Goal: Task Accomplishment & Management: Manage account settings

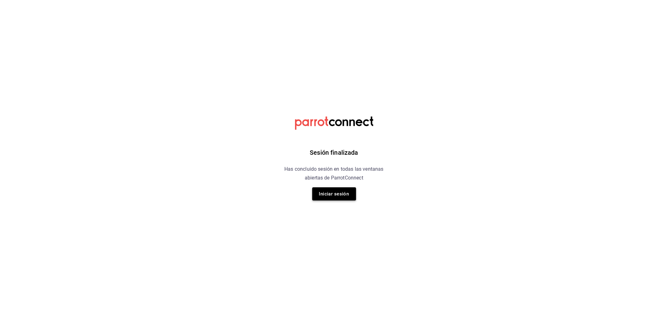
click at [328, 193] on button "Iniciar sesión" at bounding box center [334, 193] width 44 height 13
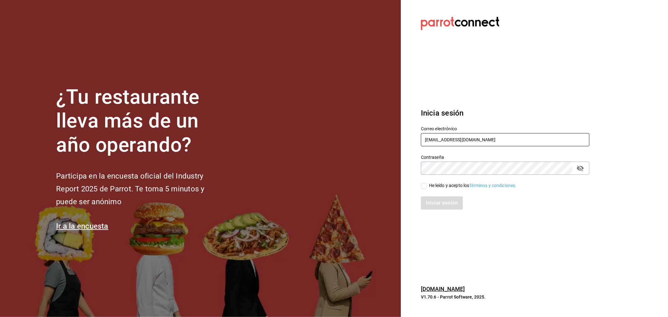
click at [483, 140] on input "rivekasam@gmail.com" at bounding box center [505, 139] width 168 height 13
type input "apatriciatl@gmail.com"
click at [458, 185] on div "He leído y acepto los Términos y condiciones." at bounding box center [473, 185] width 88 height 7
click at [426, 185] on input "He leído y acepto los Términos y condiciones." at bounding box center [424, 186] width 6 height 6
checkbox input "true"
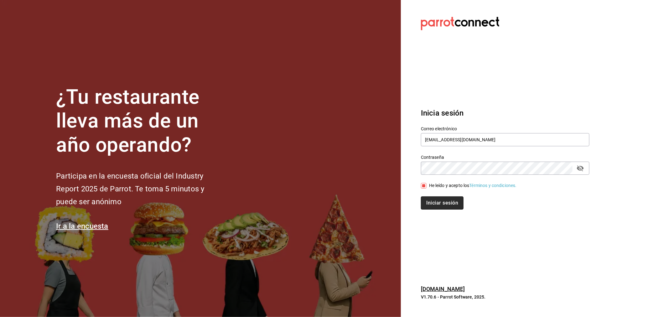
click at [456, 201] on button "Iniciar sesión" at bounding box center [442, 202] width 43 height 13
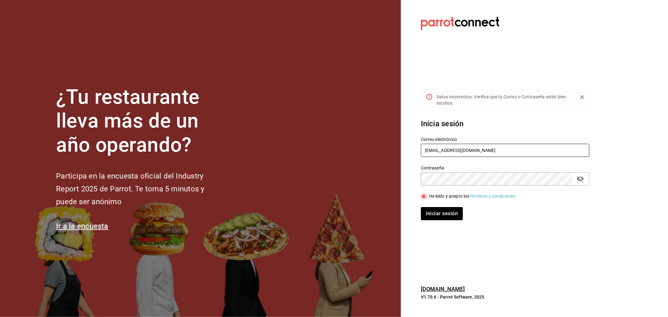
click at [483, 149] on input "apatriciatl@gmail.com" at bounding box center [505, 150] width 168 height 13
type input "madacancun24@outlook.com"
click at [449, 209] on button "Iniciar sesión" at bounding box center [442, 213] width 43 height 13
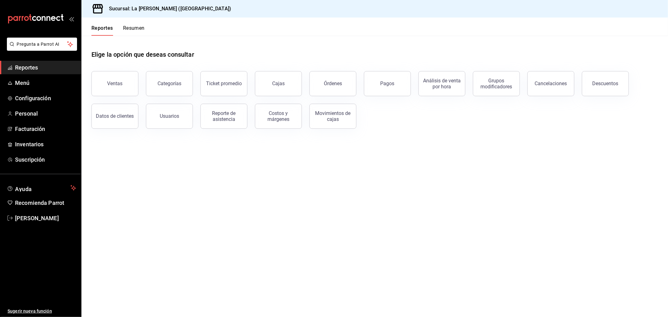
click at [122, 83] on button "Ventas" at bounding box center [114, 83] width 47 height 25
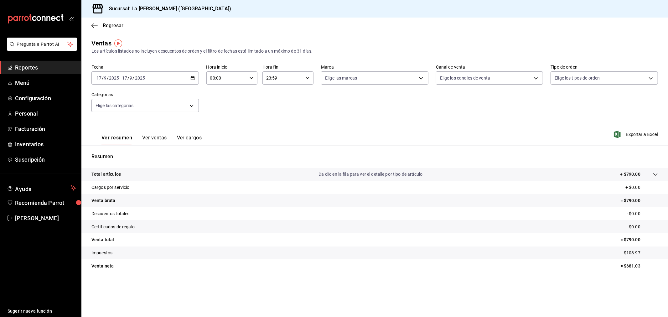
click at [181, 82] on div "[DATE] [DATE] - [DATE] [DATE]" at bounding box center [144, 77] width 107 height 13
click at [131, 156] on span "Rango de fechas" at bounding box center [121, 153] width 49 height 7
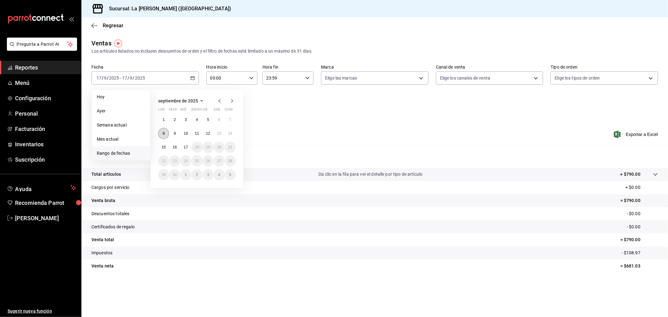
click at [165, 130] on button "8" at bounding box center [163, 133] width 11 height 11
click at [165, 145] on abbr "15" at bounding box center [164, 147] width 4 height 4
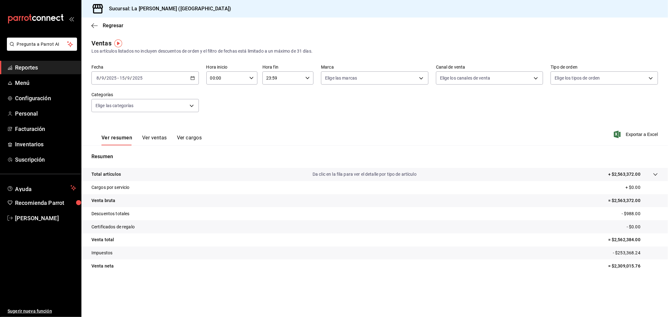
click at [238, 77] on input "00:00" at bounding box center [226, 78] width 40 height 13
click at [220, 107] on button "10" at bounding box center [219, 105] width 23 height 13
type input "10:00"
click at [289, 75] on div at bounding box center [334, 158] width 668 height 317
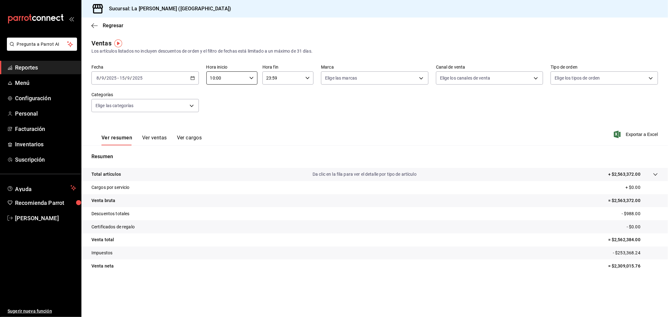
click at [289, 80] on input "23:59" at bounding box center [282, 78] width 40 height 13
click at [275, 123] on span "04" at bounding box center [275, 125] width 16 height 5
type input "04:59"
click at [417, 110] on div at bounding box center [334, 158] width 668 height 317
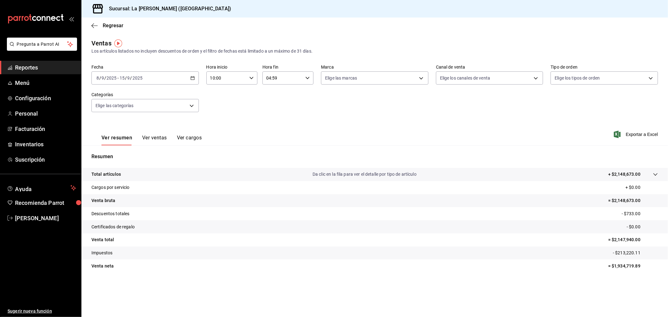
click at [152, 139] on button "Ver ventas" at bounding box center [154, 140] width 25 height 11
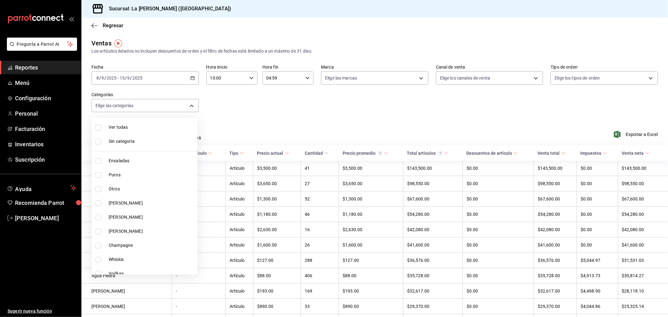
click at [163, 105] on body "Pregunta a Parrot AI Reportes Menú Configuración Personal Facturación Inventari…" at bounding box center [334, 158] width 668 height 317
click at [139, 266] on span "Aves Y Pescados" at bounding box center [152, 268] width 86 height 7
type input "446e099e-9916-4467-a418-ecdbb59421f1"
checkbox input "true"
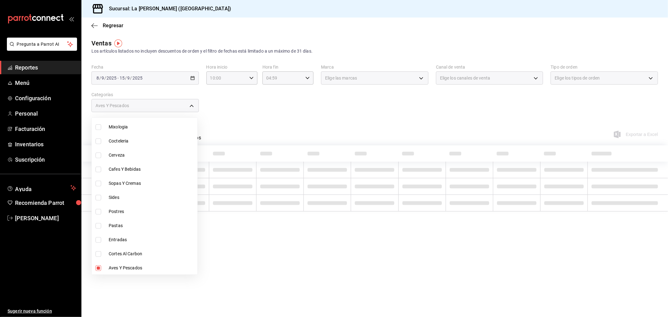
click at [135, 254] on span "Cortes Al Carbon" at bounding box center [152, 254] width 86 height 7
type input "446e099e-9916-4467-a418-ecdbb59421f1,999f802a-b8b1-4dcd-aac5-240a88f4f949"
checkbox input "true"
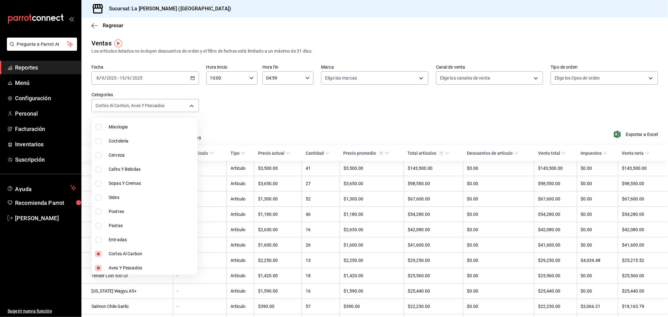
click at [121, 241] on span "Entradas" at bounding box center [152, 239] width 86 height 7
type input "446e099e-9916-4467-a418-ecdbb59421f1,999f802a-b8b1-4dcd-aac5-240a88f4f949,d5f0f…"
checkbox input "true"
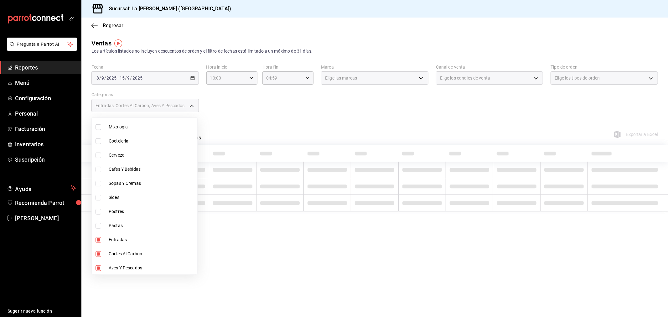
click at [114, 223] on span "Pastas" at bounding box center [152, 225] width 86 height 7
type input "446e099e-9916-4467-a418-ecdbb59421f1,999f802a-b8b1-4dcd-aac5-240a88f4f949,d5f0f…"
checkbox input "true"
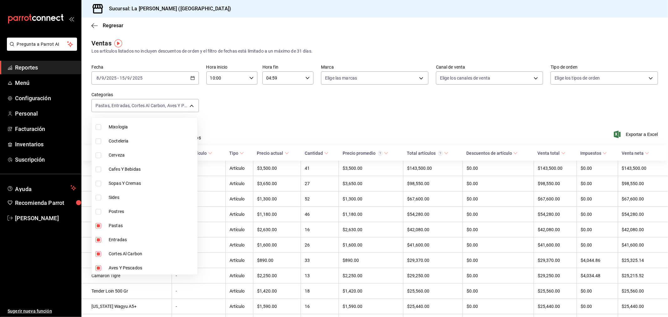
click at [119, 195] on span "Sides" at bounding box center [152, 197] width 86 height 7
type input "446e099e-9916-4467-a418-ecdbb59421f1,999f802a-b8b1-4dcd-aac5-240a88f4f949,d5f0f…"
checkbox input "true"
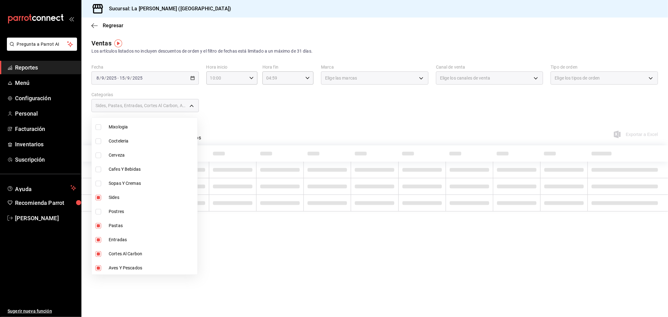
click at [120, 183] on span "Sopas Y Cremas" at bounding box center [152, 183] width 86 height 7
type input "446e099e-9916-4467-a418-ecdbb59421f1,999f802a-b8b1-4dcd-aac5-240a88f4f949,d5f0f…"
checkbox input "true"
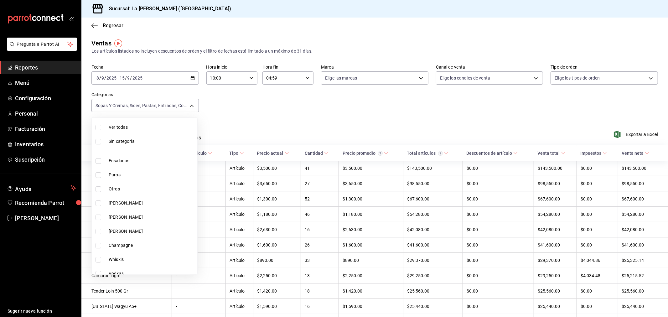
click at [127, 162] on span "Ensaladas" at bounding box center [152, 161] width 86 height 7
type input "446e099e-9916-4467-a418-ecdbb59421f1,999f802a-b8b1-4dcd-aac5-240a88f4f949,d5f0f…"
checkbox input "true"
click at [98, 190] on input "checkbox" at bounding box center [99, 189] width 6 height 6
checkbox input "true"
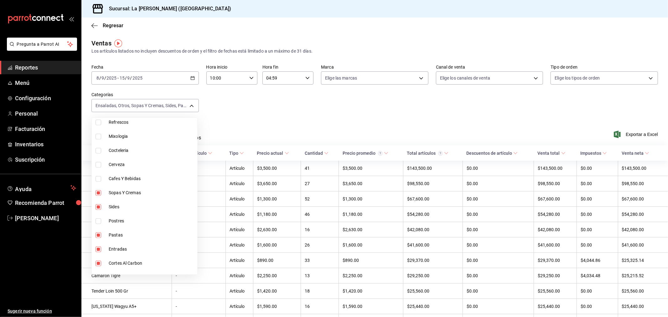
scroll to position [287, 0]
click at [101, 214] on li "Postres" at bounding box center [145, 211] width 106 height 14
type input "446e099e-9916-4467-a418-ecdbb59421f1,999f802a-b8b1-4dcd-aac5-240a88f4f949,d5f0f…"
checkbox input "true"
click at [480, 117] on div at bounding box center [334, 158] width 668 height 317
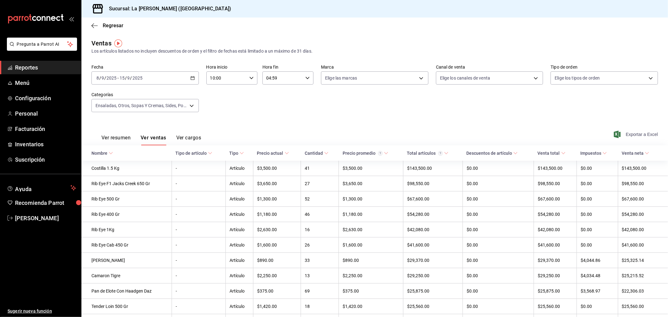
click at [640, 137] on span "Exportar a Excel" at bounding box center [636, 135] width 43 height 8
click at [24, 68] on span "Reportes" at bounding box center [45, 67] width 61 height 8
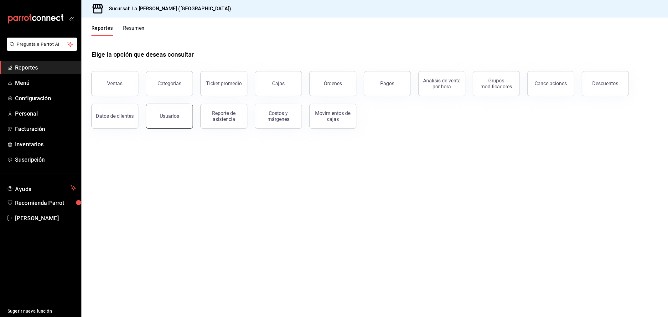
click at [162, 118] on div "Usuarios" at bounding box center [169, 116] width 19 height 6
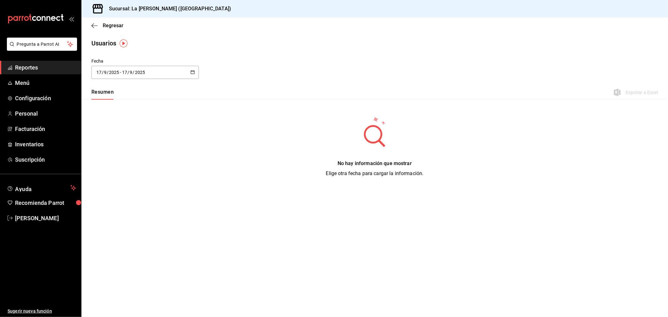
click at [153, 73] on div "[DATE] [DATE] - [DATE] [DATE]" at bounding box center [144, 72] width 107 height 13
click at [117, 167] on li "Rango de fechas" at bounding box center [120, 163] width 59 height 14
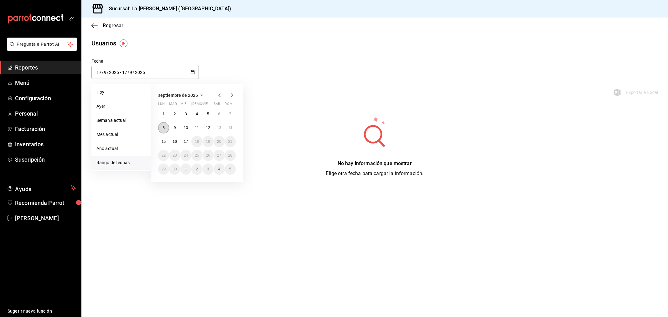
click at [160, 128] on button "8" at bounding box center [163, 127] width 11 height 11
click at [165, 143] on button "15" at bounding box center [163, 141] width 11 height 11
type input "[DATE]"
type input "8"
type input "[DATE]"
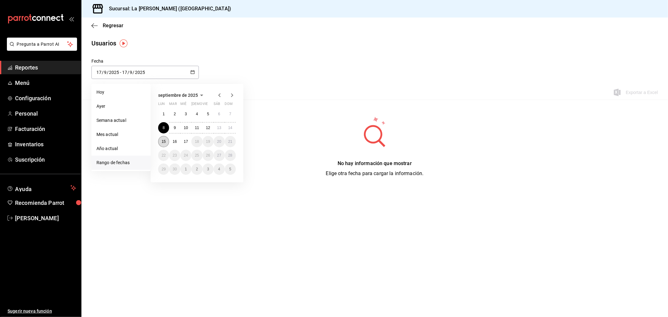
type input "15"
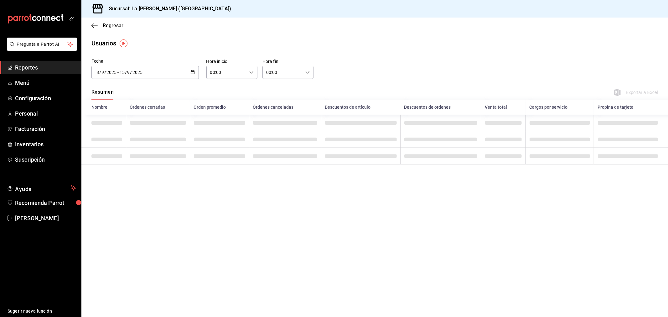
click at [227, 71] on input "00:00" at bounding box center [226, 72] width 40 height 13
click at [220, 99] on span "10" at bounding box center [219, 99] width 16 height 5
type input "10:00"
click at [289, 74] on div at bounding box center [334, 158] width 668 height 317
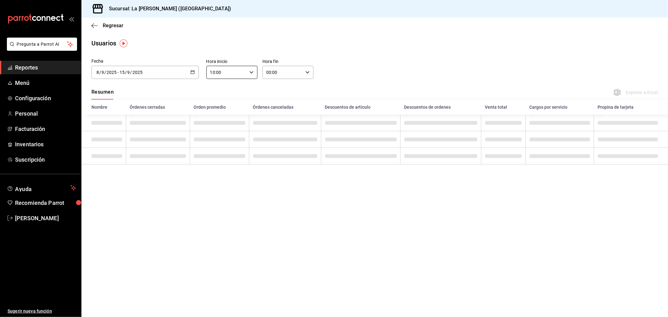
click at [306, 74] on icon "button" at bounding box center [307, 72] width 4 height 4
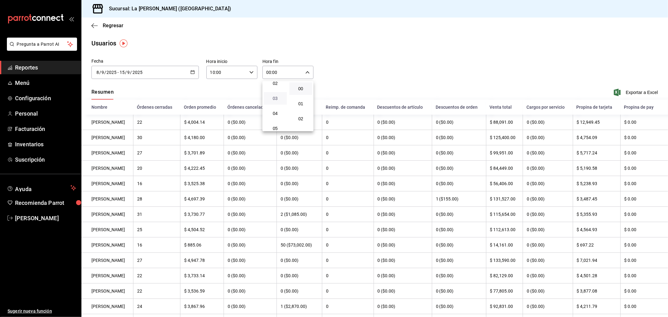
scroll to position [35, 0]
click at [277, 113] on span "04" at bounding box center [275, 113] width 16 height 5
click at [301, 130] on span "59" at bounding box center [300, 132] width 15 height 5
type input "04:59"
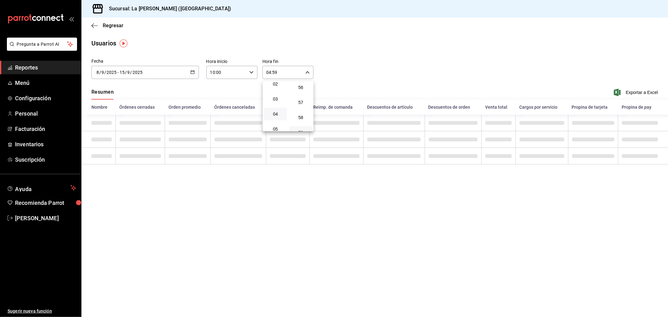
click at [364, 80] on div at bounding box center [334, 158] width 668 height 317
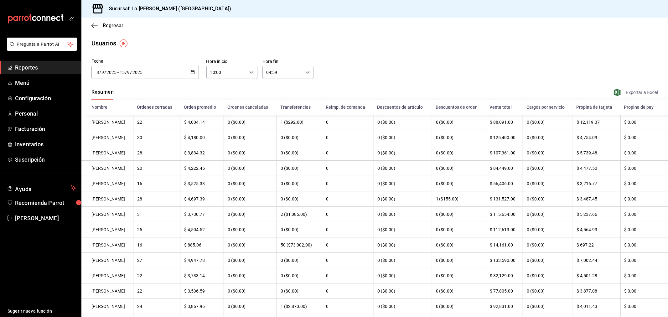
click at [645, 93] on span "Exportar a Excel" at bounding box center [636, 93] width 43 height 8
click at [30, 69] on span "Reportes" at bounding box center [45, 67] width 61 height 8
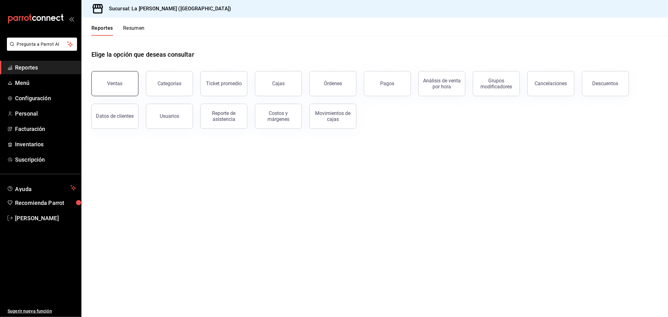
click at [126, 83] on button "Ventas" at bounding box center [114, 83] width 47 height 25
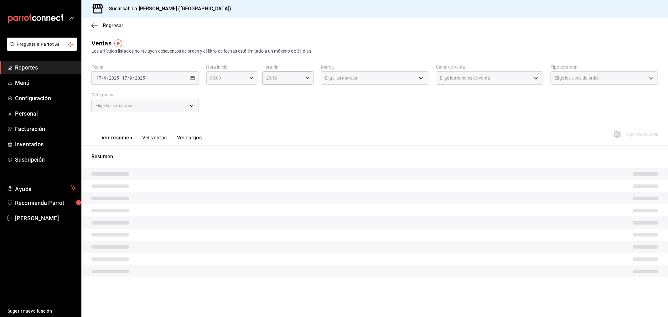
click at [226, 82] on input "00:00" at bounding box center [226, 78] width 40 height 13
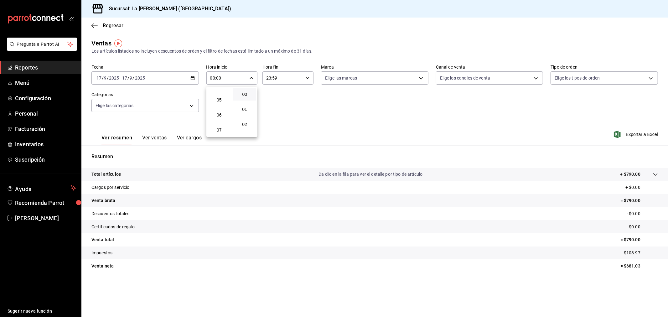
scroll to position [104, 0]
click at [223, 134] on button "10" at bounding box center [219, 140] width 23 height 13
type input "10:00"
click at [286, 80] on div at bounding box center [334, 158] width 668 height 317
click at [287, 80] on input "23:59" at bounding box center [282, 78] width 40 height 13
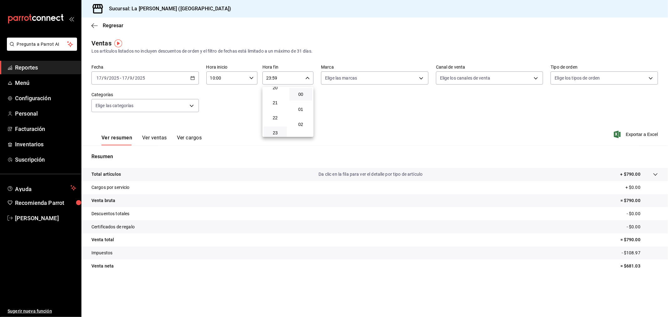
click at [300, 97] on button "00" at bounding box center [300, 94] width 23 height 13
click at [278, 125] on span "18" at bounding box center [275, 127] width 16 height 5
type input "18:00"
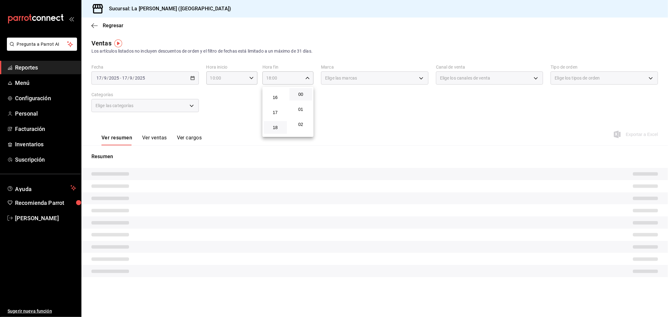
click at [246, 113] on div at bounding box center [334, 158] width 668 height 317
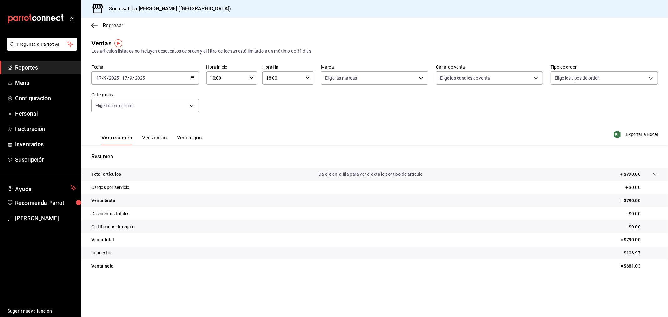
click at [187, 80] on div "[DATE] [DATE] - [DATE] [DATE]" at bounding box center [144, 77] width 107 height 13
click at [142, 151] on span "Rango de fechas" at bounding box center [121, 153] width 49 height 7
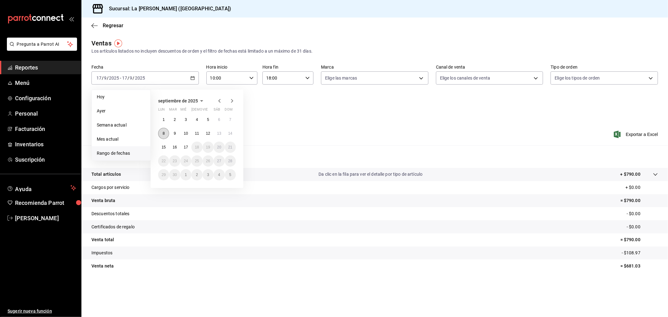
click at [162, 132] on button "8" at bounding box center [163, 133] width 11 height 11
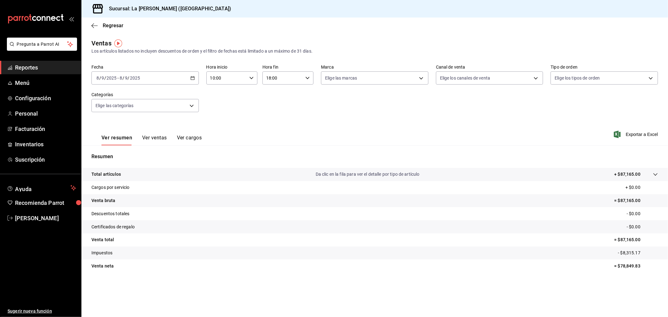
click at [193, 81] on div "[DATE] [DATE] - [DATE] [DATE]" at bounding box center [144, 77] width 107 height 13
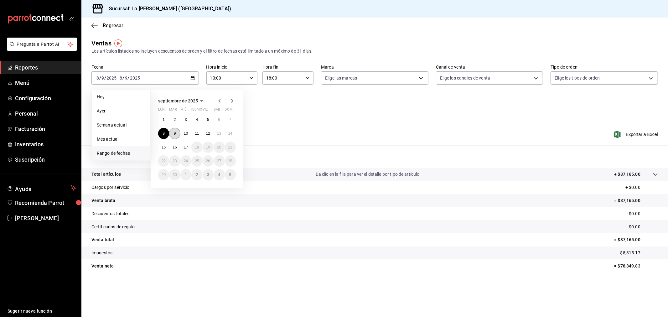
click at [176, 136] on button "9" at bounding box center [174, 133] width 11 height 11
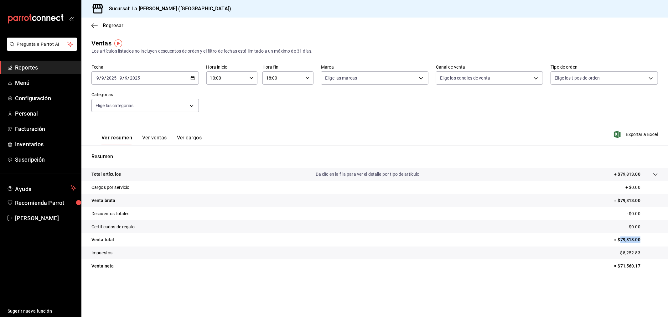
drag, startPoint x: 621, startPoint y: 242, endPoint x: 656, endPoint y: 254, distance: 37.0
click at [641, 240] on p "= $79,813.00" at bounding box center [636, 239] width 44 height 7
click at [665, 255] on tr "Impuestos - $8,252.83" at bounding box center [374, 252] width 586 height 13
click at [195, 81] on div "[DATE] [DATE] - [DATE] [DATE]" at bounding box center [144, 77] width 107 height 13
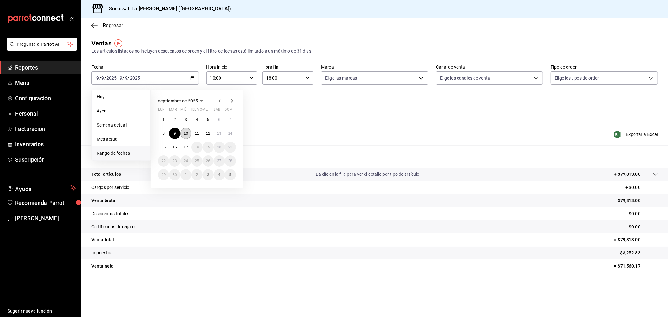
click at [187, 132] on abbr "10" at bounding box center [186, 133] width 4 height 4
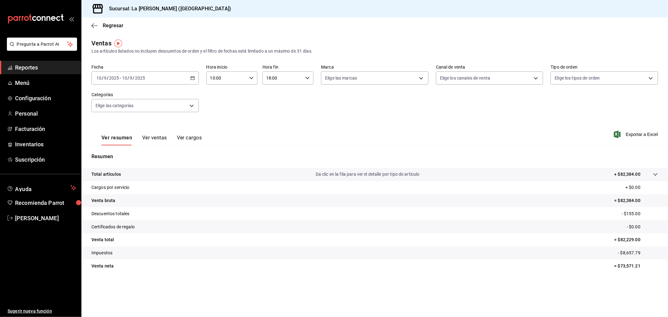
click at [195, 84] on div "[DATE] [DATE] - [DATE] [DATE]" at bounding box center [144, 77] width 107 height 13
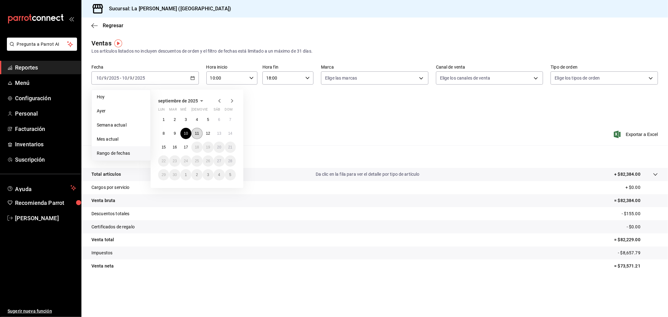
click at [197, 136] on button "11" at bounding box center [196, 133] width 11 height 11
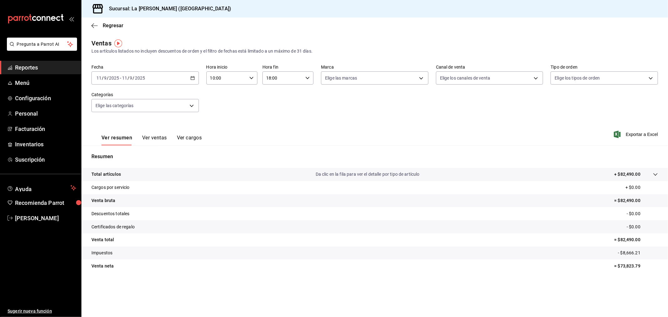
click at [188, 76] on div "[DATE] [DATE] - [DATE] [DATE]" at bounding box center [144, 77] width 107 height 13
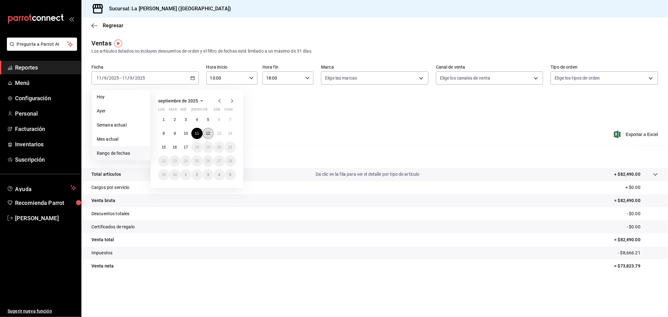
click at [210, 135] on button "12" at bounding box center [208, 133] width 11 height 11
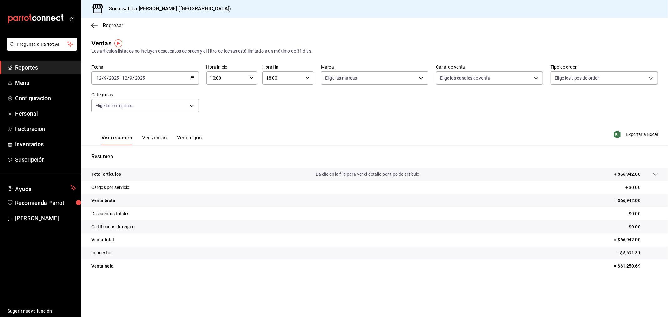
click at [191, 77] on icon "button" at bounding box center [192, 78] width 4 height 4
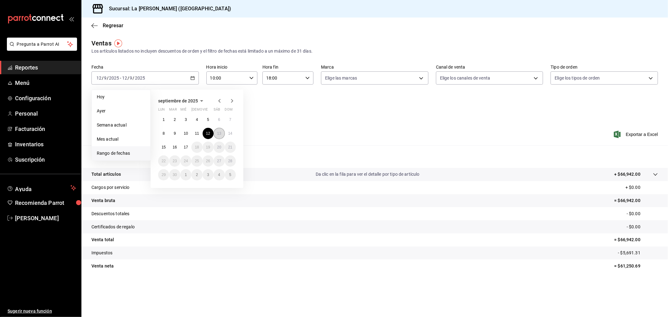
click at [218, 133] on abbr "13" at bounding box center [219, 133] width 4 height 4
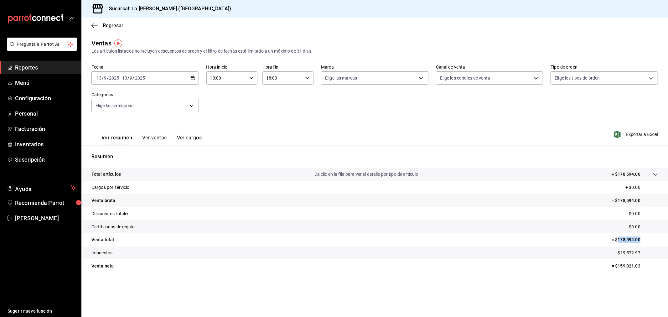
drag, startPoint x: 618, startPoint y: 240, endPoint x: 660, endPoint y: 242, distance: 42.0
click at [660, 242] on tr "Venta total = $178,594.00" at bounding box center [374, 239] width 586 height 13
click at [659, 242] on tr "Venta total = $178,594.00" at bounding box center [374, 239] width 586 height 13
click at [652, 239] on p "= $178,594.00" at bounding box center [635, 239] width 46 height 7
click at [195, 79] on div "[DATE] [DATE] - [DATE] [DATE]" at bounding box center [144, 77] width 107 height 13
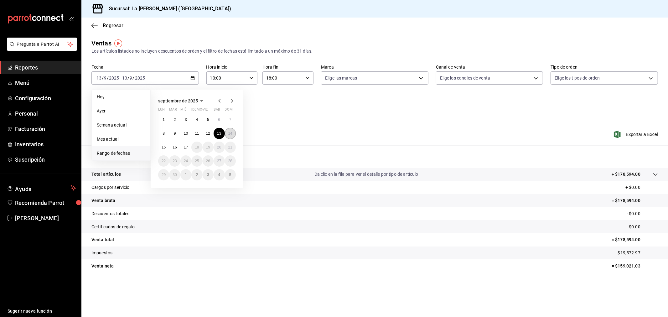
click at [228, 132] on abbr "14" at bounding box center [230, 133] width 4 height 4
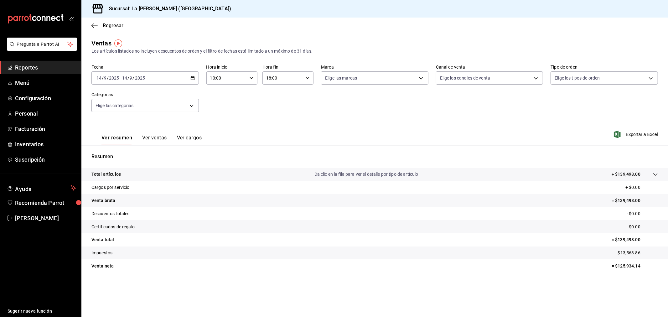
click at [189, 84] on div "[DATE] [DATE] - [DATE] [DATE]" at bounding box center [144, 77] width 107 height 13
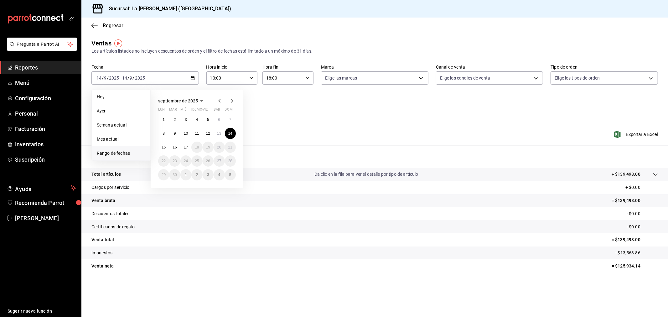
click at [242, 92] on div "[DATE] lun mar mié jue vie sáb dom 1 2 3 4 5 6 7 8 9 10 11 12 13 14 15 16 17 18…" at bounding box center [197, 139] width 93 height 98
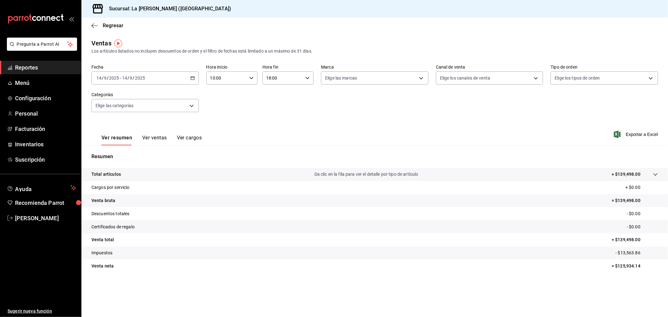
click at [252, 75] on div "10:00 Hora inicio" at bounding box center [231, 77] width 51 height 13
click at [240, 106] on button "01" at bounding box center [244, 109] width 23 height 13
click at [218, 112] on button "18" at bounding box center [219, 112] width 23 height 13
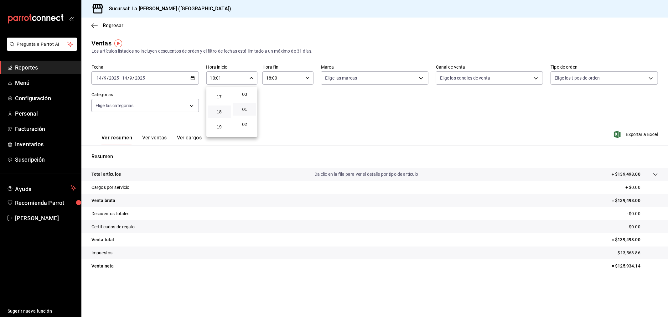
type input "18:01"
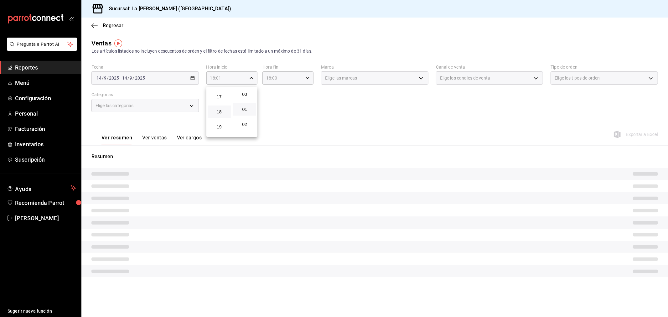
click at [279, 84] on div at bounding box center [334, 158] width 668 height 317
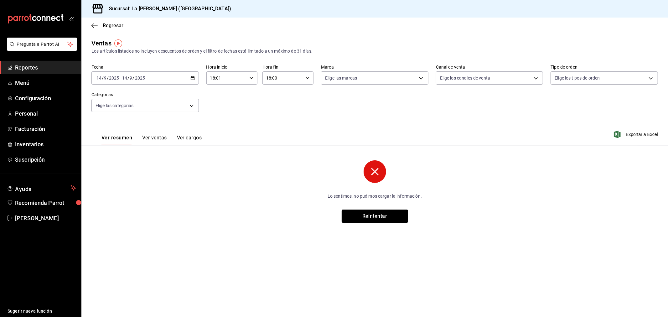
click at [279, 81] on input "18:00" at bounding box center [282, 78] width 40 height 13
click at [274, 112] on button "05" at bounding box center [275, 110] width 23 height 13
type input "05:00"
click at [256, 110] on div at bounding box center [334, 158] width 668 height 317
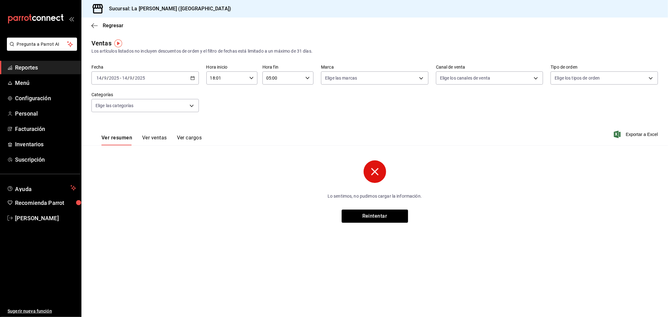
click at [191, 80] on \(Stroke\) "button" at bounding box center [193, 77] width 4 height 3
click at [271, 98] on div "Fecha [DATE] [DATE] - [DATE] [DATE] Hora inicio 18:01 Hora inicio Hora fin 05:0…" at bounding box center [374, 92] width 566 height 55
click at [182, 79] on div "[DATE] [DATE] - [DATE] [DATE]" at bounding box center [144, 77] width 107 height 13
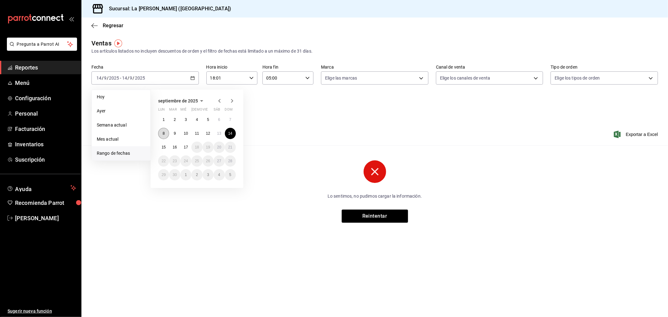
click at [165, 133] on button "8" at bounding box center [163, 133] width 11 height 11
click at [171, 133] on button "9" at bounding box center [174, 133] width 11 height 11
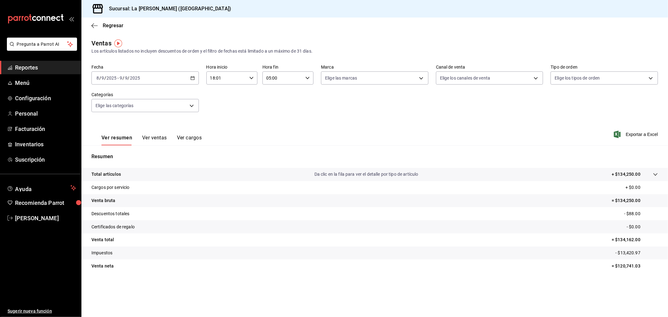
click at [168, 78] on div "[DATE] [DATE] - [DATE] [DATE]" at bounding box center [144, 77] width 107 height 13
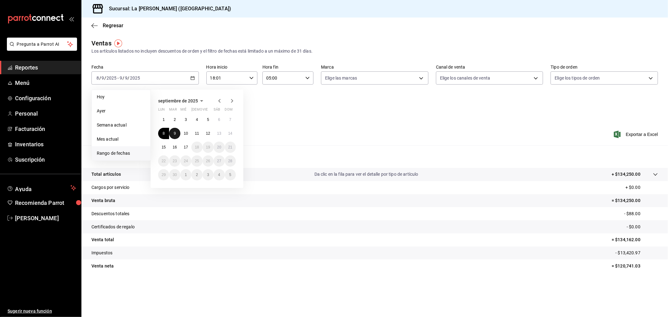
click at [173, 135] on button "9" at bounding box center [174, 133] width 11 height 11
click at [186, 137] on button "10" at bounding box center [185, 133] width 11 height 11
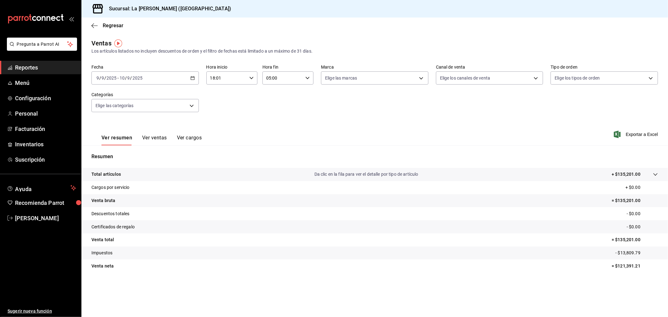
click at [187, 79] on div "[DATE] [DATE] - [DATE] [DATE]" at bounding box center [144, 77] width 107 height 13
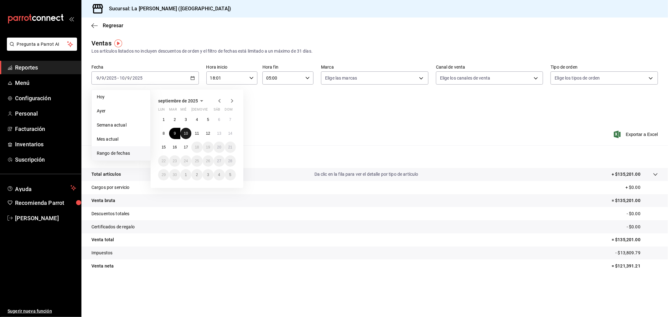
click at [184, 134] on abbr "10" at bounding box center [186, 133] width 4 height 4
click at [196, 137] on button "11" at bounding box center [196, 133] width 11 height 11
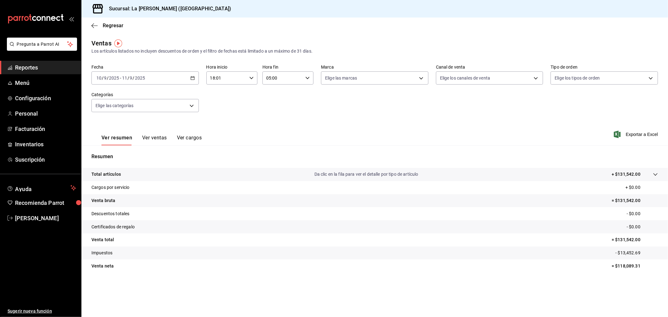
click at [173, 76] on div "[DATE] [DATE] - [DATE] [DATE]" at bounding box center [144, 77] width 107 height 13
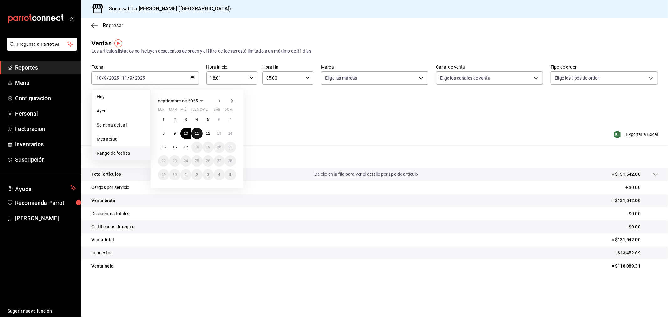
click at [199, 135] on abbr "11" at bounding box center [197, 133] width 4 height 4
drag, startPoint x: 208, startPoint y: 136, endPoint x: 211, endPoint y: 135, distance: 3.6
click at [209, 135] on button "12" at bounding box center [208, 133] width 11 height 11
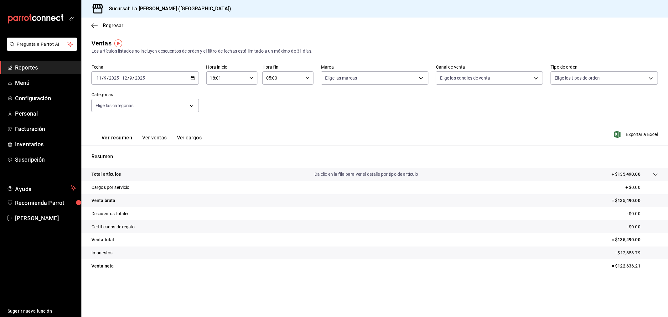
click at [220, 110] on div "Fecha [DATE] [DATE] - [DATE] [DATE] Hora inicio 18:01 Hora inicio Hora fin 05:0…" at bounding box center [374, 92] width 566 height 55
click at [189, 80] on div "[DATE] [DATE] - [DATE] [DATE]" at bounding box center [144, 77] width 107 height 13
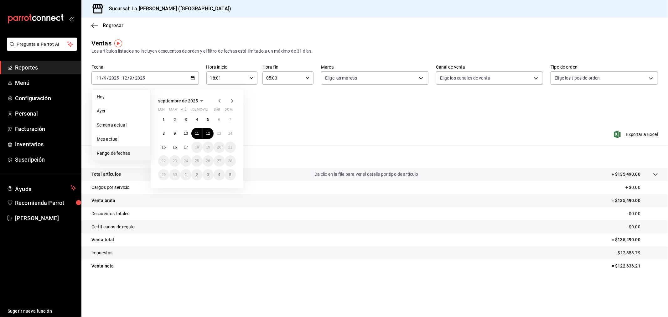
click at [485, 135] on div "Ver resumen Ver ventas Ver cargos Exportar a Excel" at bounding box center [374, 133] width 586 height 26
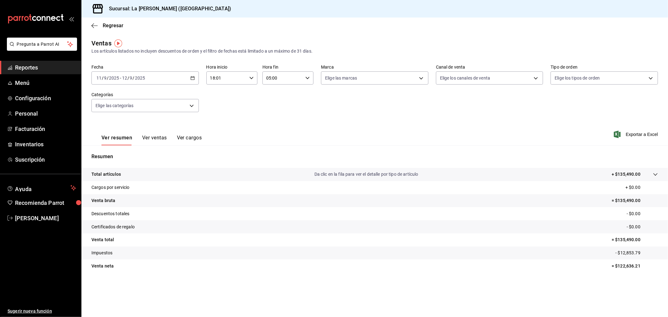
click at [179, 80] on div "[DATE] [DATE] - [DATE] [DATE]" at bounding box center [144, 77] width 107 height 13
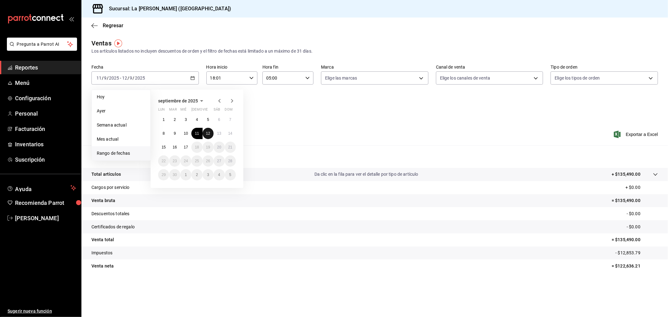
click at [207, 132] on abbr "12" at bounding box center [208, 133] width 4 height 4
click at [218, 132] on abbr "13" at bounding box center [219, 133] width 4 height 4
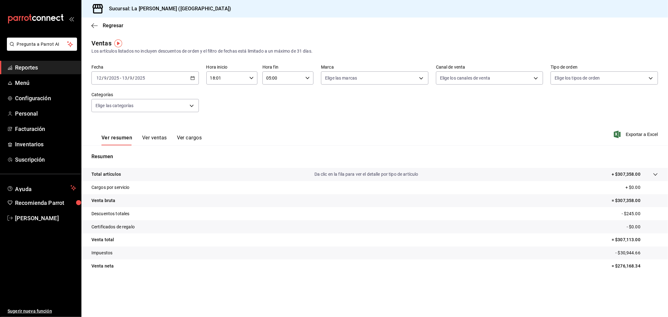
click at [191, 79] on icon "button" at bounding box center [192, 78] width 4 height 4
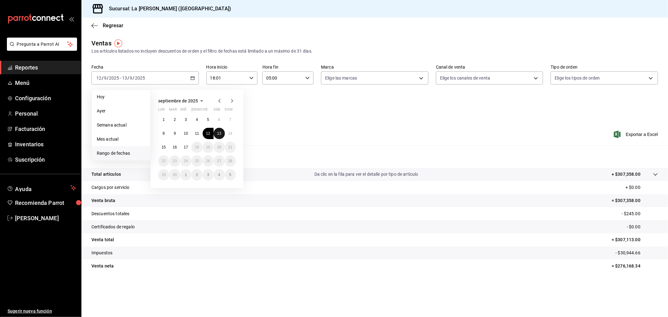
click at [218, 135] on abbr "13" at bounding box center [219, 133] width 4 height 4
drag, startPoint x: 227, startPoint y: 135, endPoint x: 230, endPoint y: 134, distance: 3.2
click at [227, 135] on button "14" at bounding box center [230, 133] width 11 height 11
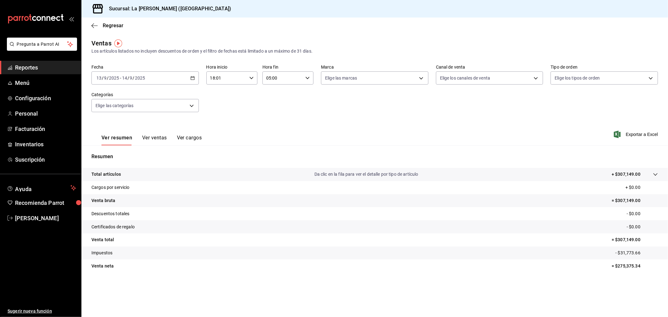
click at [194, 79] on \(Stroke\) "button" at bounding box center [193, 77] width 4 height 3
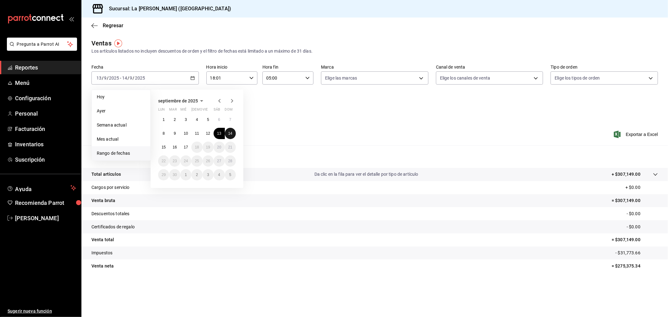
click at [232, 132] on button "14" at bounding box center [230, 133] width 11 height 11
drag, startPoint x: 165, startPoint y: 149, endPoint x: 169, endPoint y: 147, distance: 4.3
click at [166, 149] on button "15" at bounding box center [163, 147] width 11 height 11
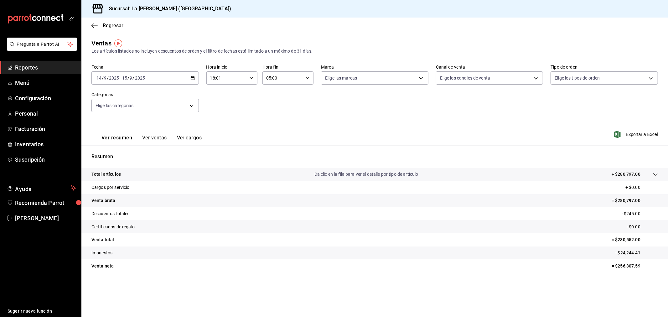
click at [291, 127] on div "Ver resumen Ver ventas Ver cargos Exportar a Excel" at bounding box center [374, 133] width 586 height 26
click at [157, 80] on div "[DATE] [DATE] - [DATE] [DATE]" at bounding box center [144, 77] width 107 height 13
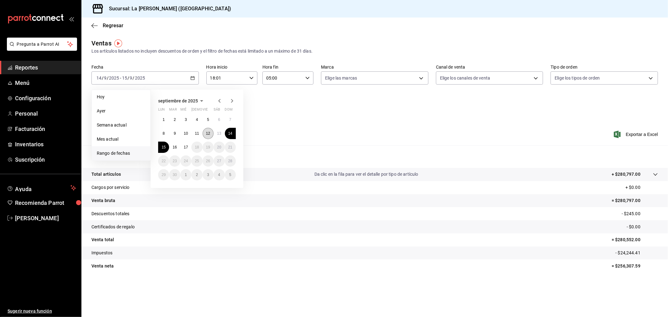
click at [208, 133] on abbr "12" at bounding box center [208, 133] width 4 height 4
click at [218, 134] on abbr "13" at bounding box center [219, 133] width 4 height 4
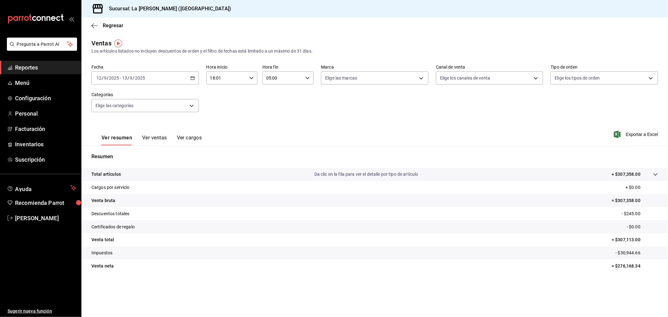
click at [185, 80] on div "[DATE] [DATE] - [DATE] [DATE]" at bounding box center [144, 77] width 107 height 13
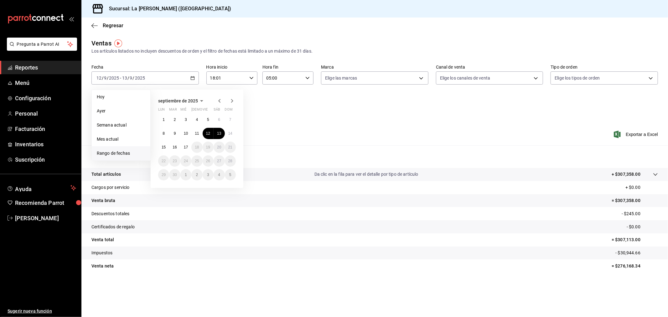
click at [327, 114] on div "Fecha [DATE] [DATE] - [DATE] [DATE] [DATE] [DATE] Semana actual Mes actual [GEO…" at bounding box center [374, 92] width 566 height 55
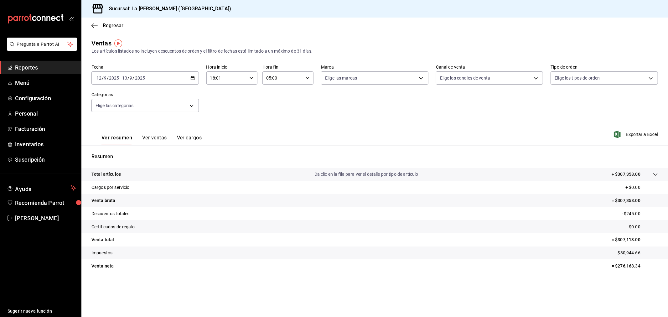
click at [189, 81] on div "[DATE] [DATE] - [DATE] [DATE]" at bounding box center [144, 77] width 107 height 13
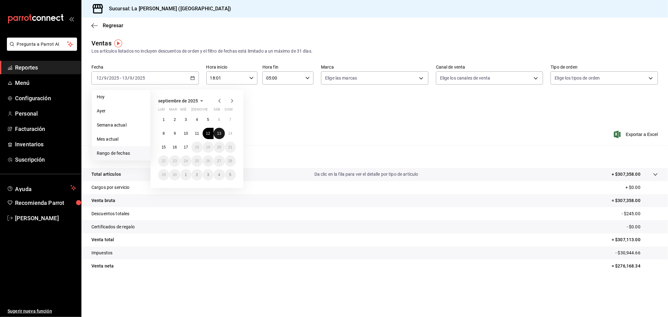
click at [219, 133] on abbr "13" at bounding box center [219, 133] width 4 height 4
click at [228, 132] on button "14" at bounding box center [230, 133] width 11 height 11
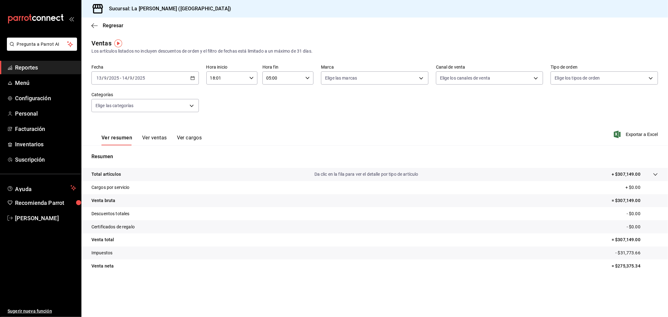
click at [193, 84] on div "[DATE] [DATE] - [DATE] [DATE]" at bounding box center [144, 77] width 107 height 13
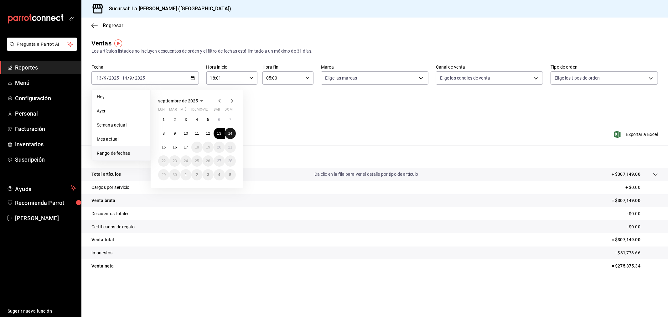
click at [230, 133] on abbr "14" at bounding box center [230, 133] width 4 height 4
click at [167, 145] on button "15" at bounding box center [163, 147] width 11 height 11
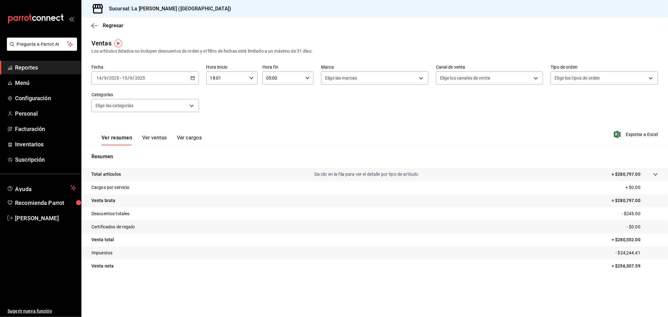
click at [181, 78] on div "[DATE] [DATE] - [DATE] [DATE]" at bounding box center [144, 77] width 107 height 13
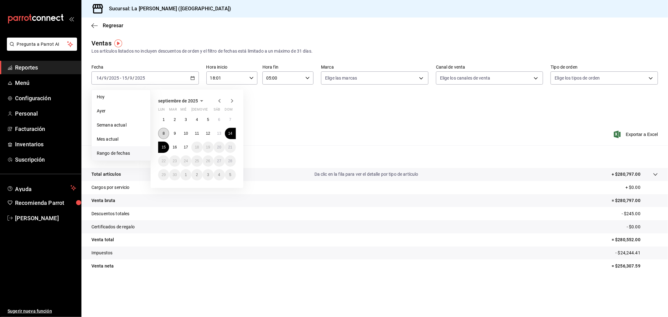
click at [160, 136] on button "8" at bounding box center [163, 133] width 11 height 11
click at [173, 133] on button "9" at bounding box center [174, 133] width 11 height 11
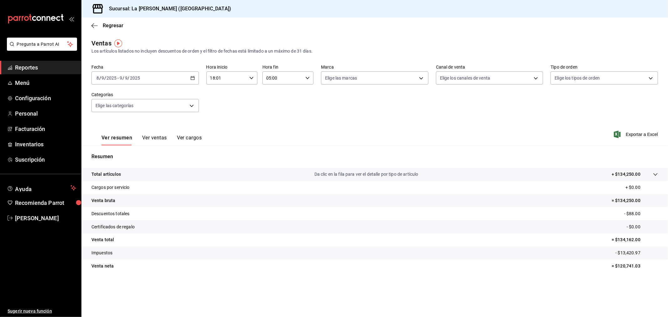
click at [193, 76] on div "[DATE] [DATE] - [DATE] [DATE]" at bounding box center [144, 77] width 107 height 13
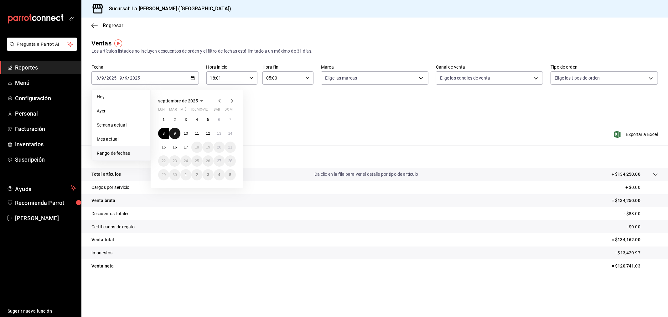
click at [174, 136] on button "9" at bounding box center [174, 133] width 11 height 11
click at [184, 131] on button "10" at bounding box center [185, 133] width 11 height 11
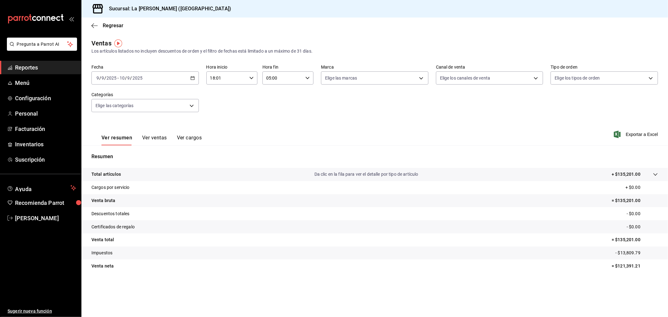
click at [193, 77] on icon "button" at bounding box center [192, 78] width 4 height 4
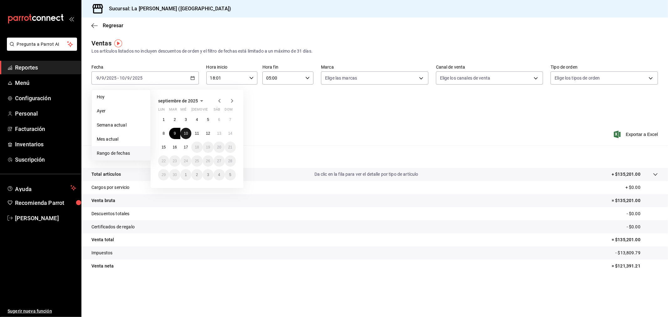
click at [184, 132] on abbr "10" at bounding box center [186, 133] width 4 height 4
click at [194, 132] on button "11" at bounding box center [196, 133] width 11 height 11
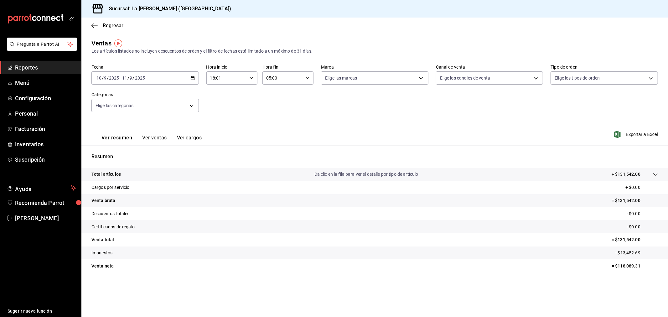
click at [190, 79] on icon "button" at bounding box center [192, 78] width 4 height 4
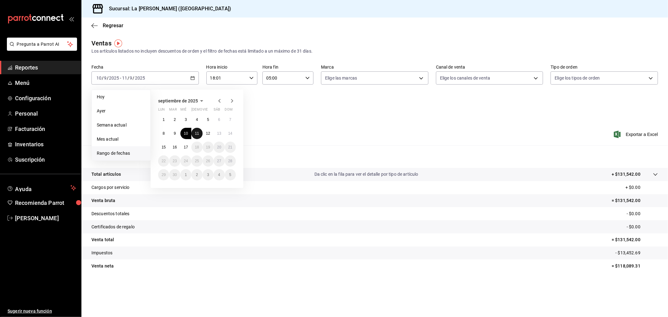
click at [197, 134] on abbr "11" at bounding box center [197, 133] width 4 height 4
click at [208, 135] on abbr "12" at bounding box center [208, 133] width 4 height 4
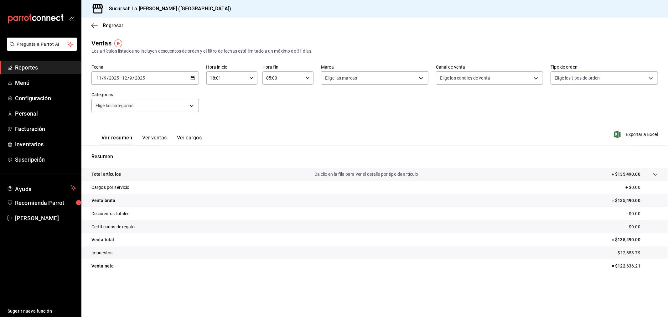
click at [233, 78] on input "18:01" at bounding box center [226, 78] width 40 height 13
click at [221, 104] on span "10" at bounding box center [219, 105] width 16 height 5
type input "10:01"
click at [292, 77] on div at bounding box center [334, 158] width 668 height 317
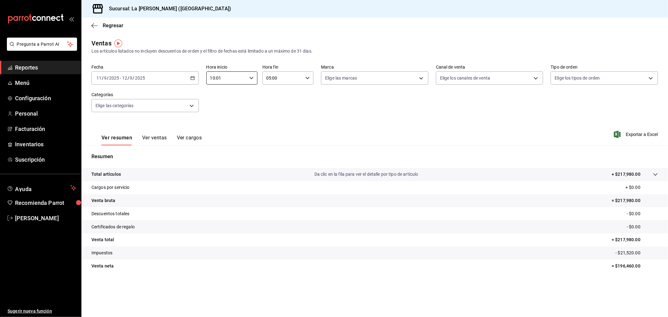
click at [297, 79] on input "05:00" at bounding box center [282, 78] width 40 height 13
click at [275, 119] on span "18" at bounding box center [275, 121] width 16 height 5
type input "18:00"
click at [377, 104] on div at bounding box center [334, 158] width 668 height 317
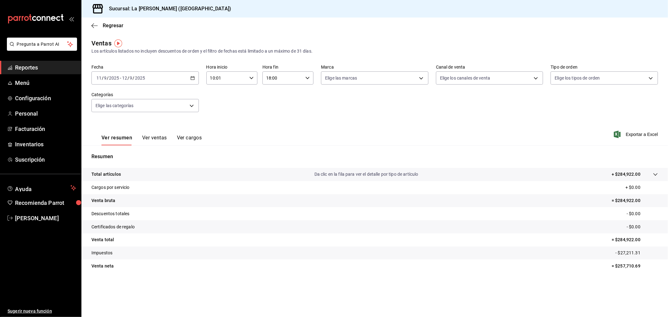
click at [147, 83] on div "[DATE] [DATE] - [DATE] [DATE]" at bounding box center [144, 77] width 107 height 13
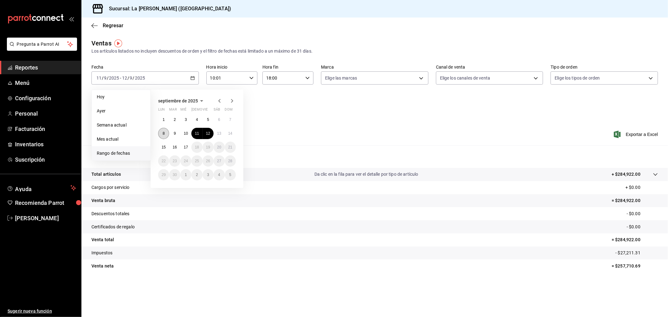
click at [162, 133] on button "8" at bounding box center [163, 133] width 11 height 11
click at [163, 133] on abbr "8" at bounding box center [164, 133] width 2 height 4
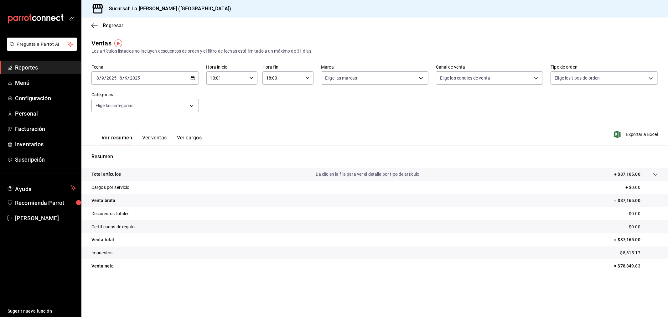
click at [160, 76] on div "[DATE] [DATE] - [DATE] [DATE]" at bounding box center [144, 77] width 107 height 13
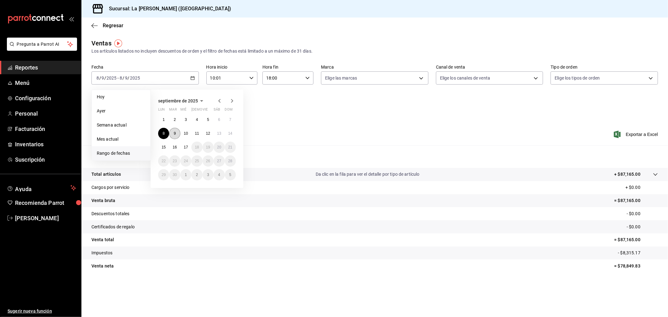
click at [177, 131] on button "9" at bounding box center [174, 133] width 11 height 11
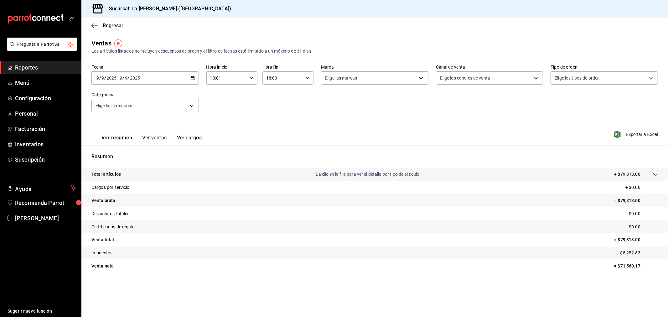
click at [173, 73] on div "[DATE] [DATE] - [DATE] [DATE]" at bounding box center [144, 77] width 107 height 13
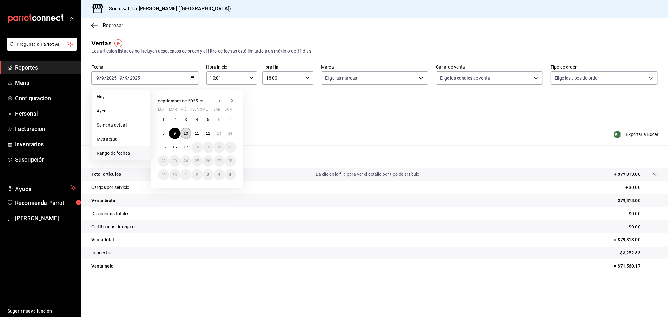
click at [189, 133] on button "10" at bounding box center [185, 133] width 11 height 11
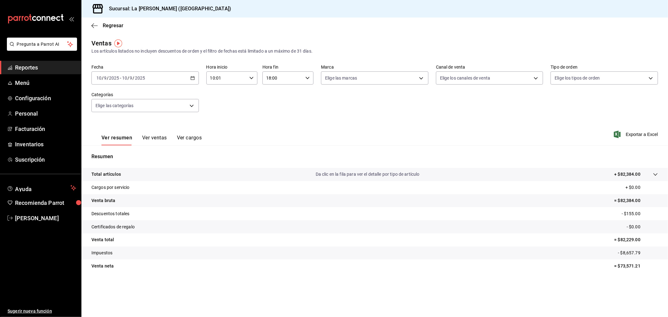
click at [161, 76] on div "[DATE] [DATE] - [DATE] [DATE]" at bounding box center [144, 77] width 107 height 13
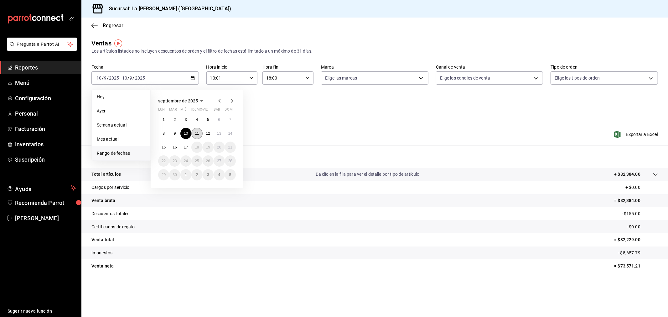
click at [198, 138] on button "11" at bounding box center [196, 133] width 11 height 11
click at [196, 133] on abbr "11" at bounding box center [197, 133] width 4 height 4
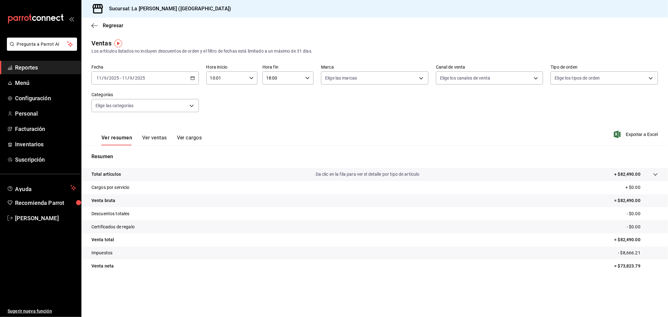
click at [180, 76] on div "[DATE] [DATE] - [DATE] [DATE]" at bounding box center [144, 77] width 107 height 13
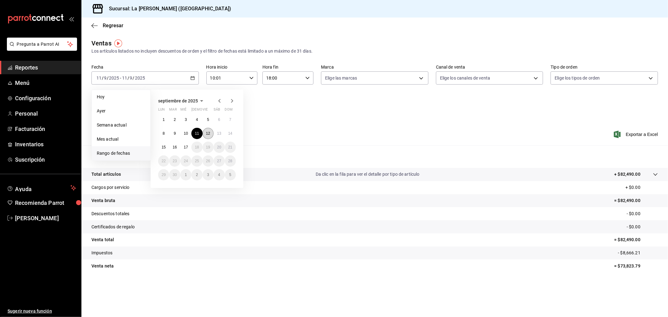
click at [210, 136] on button "12" at bounding box center [208, 133] width 11 height 11
click at [209, 136] on button "12" at bounding box center [208, 133] width 11 height 11
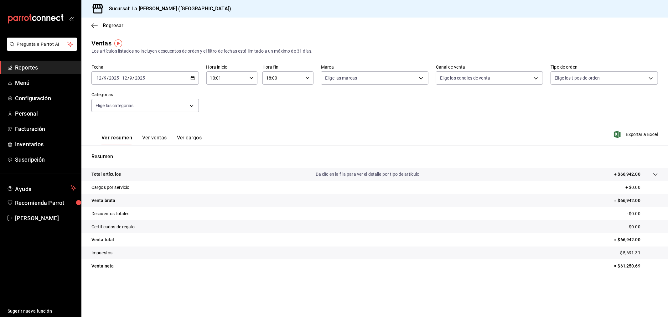
click at [176, 80] on div "[DATE] [DATE] - [DATE] [DATE]" at bounding box center [144, 77] width 107 height 13
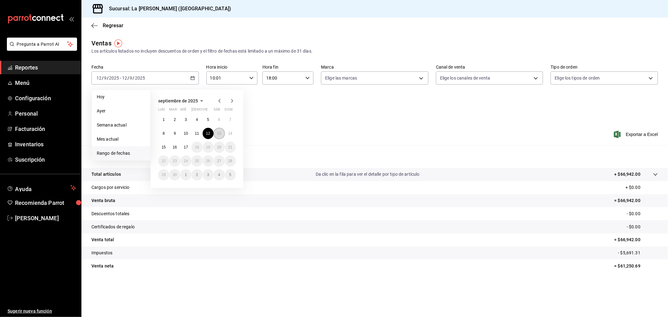
click at [218, 133] on abbr "13" at bounding box center [219, 133] width 4 height 4
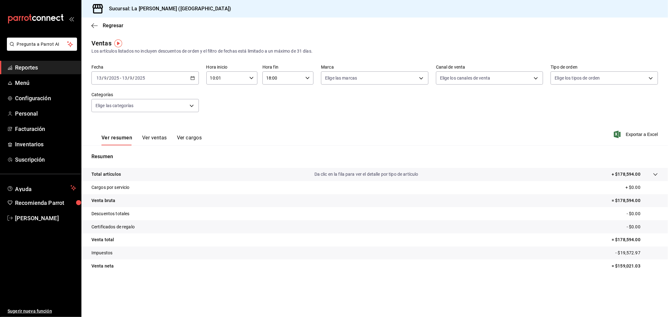
click at [168, 77] on div "[DATE] [DATE] - [DATE] [DATE]" at bounding box center [144, 77] width 107 height 13
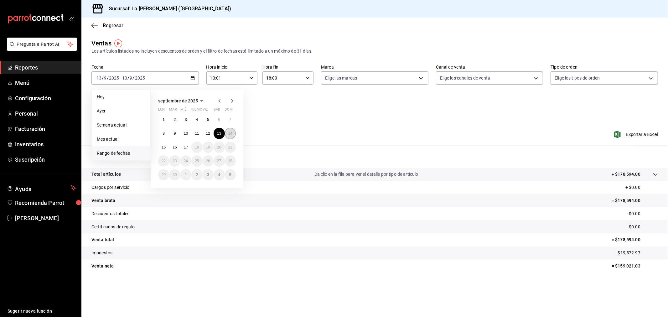
click at [231, 136] on button "14" at bounding box center [230, 133] width 11 height 11
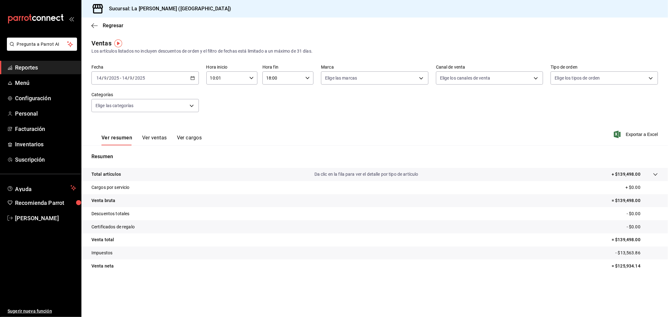
click at [245, 72] on input "10:01" at bounding box center [226, 78] width 40 height 13
click at [247, 96] on button "00" at bounding box center [244, 94] width 23 height 13
type input "10:00"
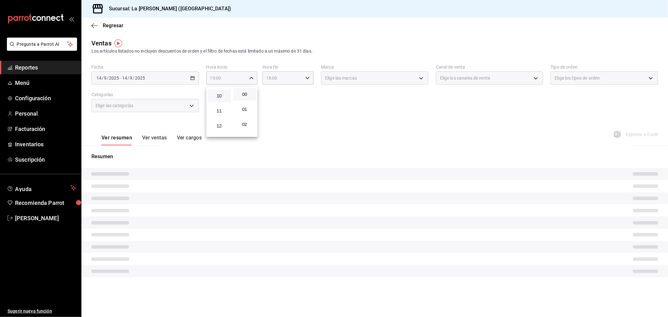
click at [333, 118] on div at bounding box center [334, 158] width 668 height 317
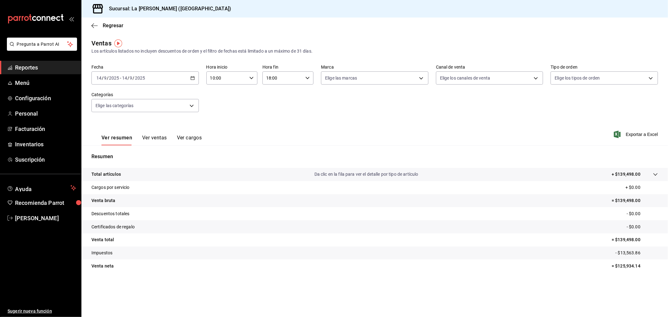
click at [194, 80] on icon "button" at bounding box center [192, 78] width 4 height 4
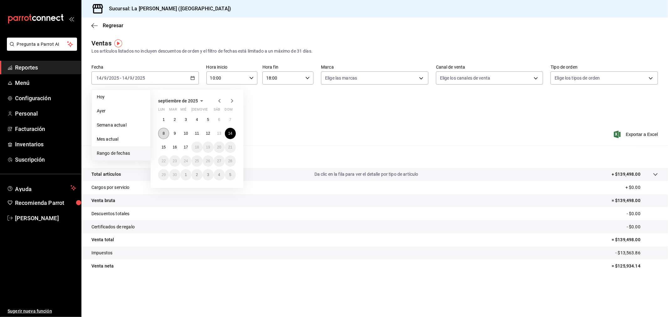
click at [165, 132] on button "8" at bounding box center [163, 133] width 11 height 11
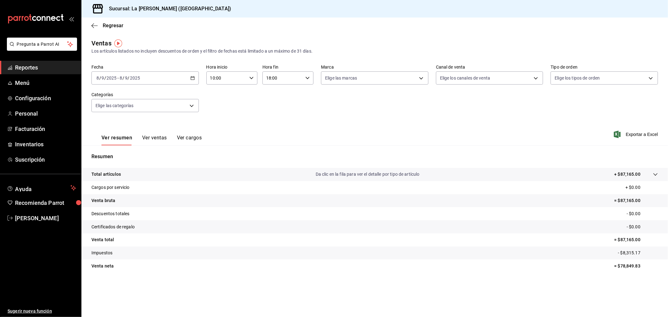
click at [177, 77] on div "[DATE] [DATE] - [DATE] [DATE]" at bounding box center [144, 77] width 107 height 13
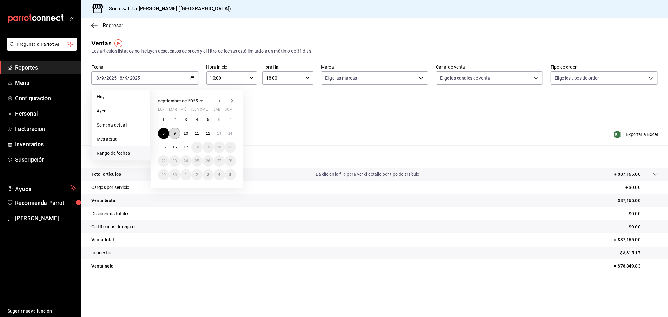
click at [174, 133] on abbr "9" at bounding box center [175, 133] width 2 height 4
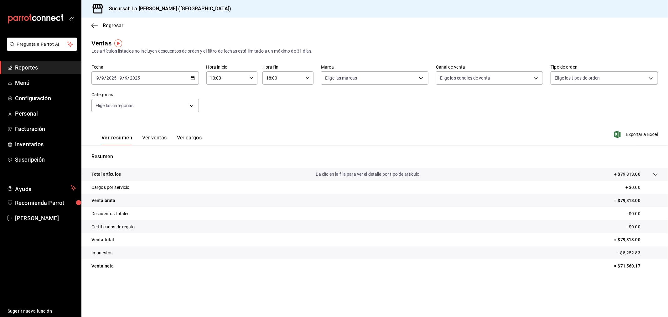
click at [179, 74] on div "[DATE] [DATE] - [DATE] [DATE]" at bounding box center [144, 77] width 107 height 13
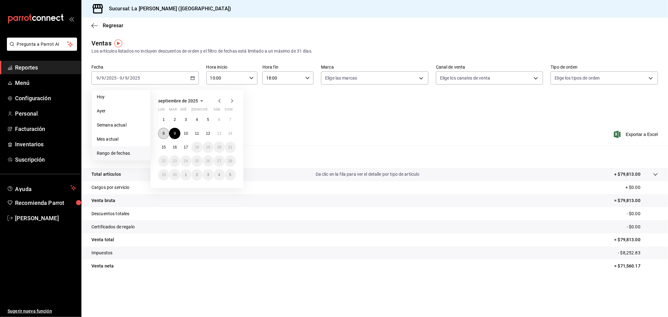
click at [163, 131] on abbr "8" at bounding box center [164, 133] width 2 height 4
click at [167, 146] on button "15" at bounding box center [163, 147] width 11 height 11
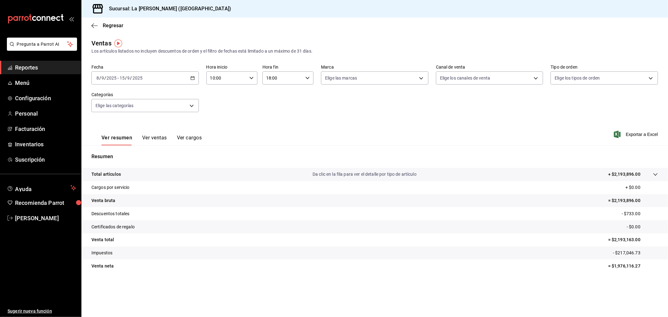
click at [272, 78] on input "18:00" at bounding box center [282, 78] width 40 height 13
click at [277, 113] on button "05" at bounding box center [275, 110] width 23 height 13
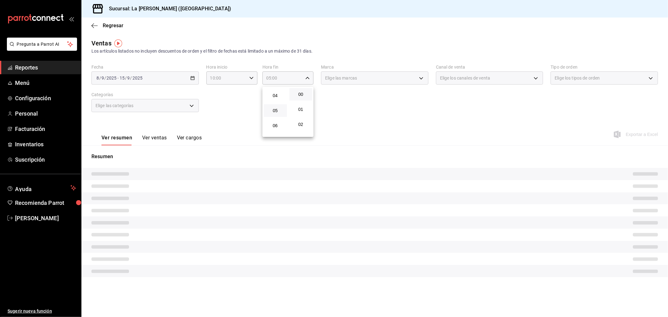
click at [234, 114] on div at bounding box center [334, 158] width 668 height 317
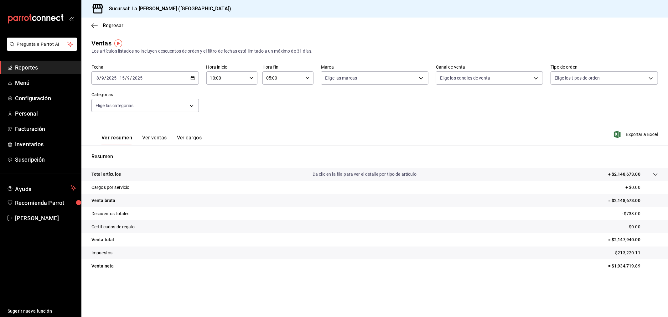
click at [189, 78] on div "[DATE] [DATE] - [DATE] [DATE]" at bounding box center [144, 77] width 107 height 13
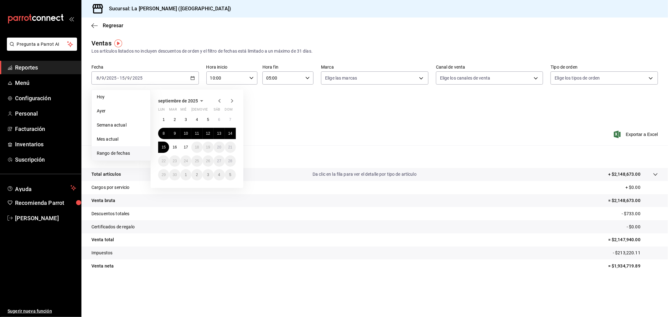
drag, startPoint x: 289, startPoint y: 113, endPoint x: 286, endPoint y: 114, distance: 4.0
click at [290, 114] on div "Fecha [DATE] [DATE] - [DATE] [DATE] [DATE] [DATE] Semana actual Mes actual [GEO…" at bounding box center [374, 92] width 566 height 55
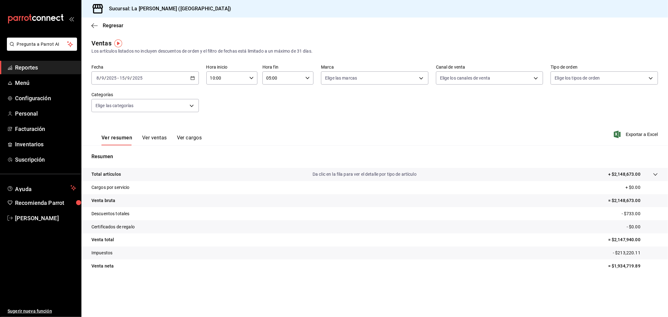
click at [272, 82] on input "05:00" at bounding box center [282, 78] width 40 height 13
click at [275, 114] on span "18" at bounding box center [275, 116] width 16 height 5
type input "18:00"
click at [245, 108] on div at bounding box center [334, 158] width 668 height 317
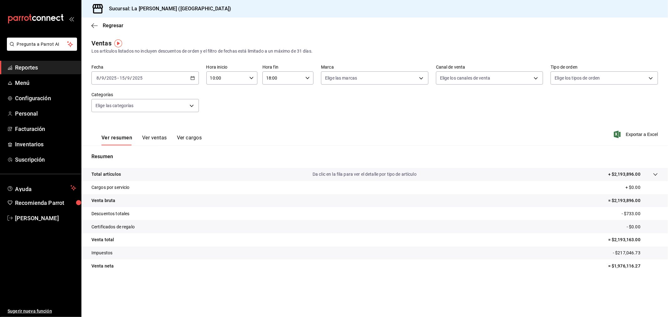
click at [188, 76] on div "[DATE] [DATE] - [DATE] [DATE]" at bounding box center [144, 77] width 107 height 13
click at [263, 114] on div "Fecha [DATE] [DATE] - [DATE] [DATE] Hora inicio 10:00 Hora inicio Hora fin 18:0…" at bounding box center [374, 92] width 566 height 55
click at [191, 79] on \(Stroke\) "button" at bounding box center [193, 77] width 4 height 3
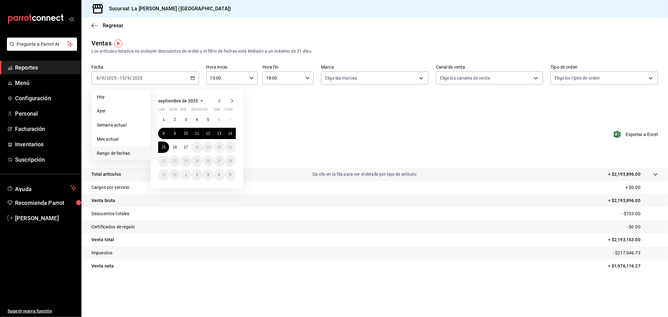
click at [322, 118] on div "Fecha [DATE] [DATE] - [DATE] [DATE] [DATE] [DATE] Semana actual Mes actual [GEO…" at bounding box center [374, 92] width 566 height 55
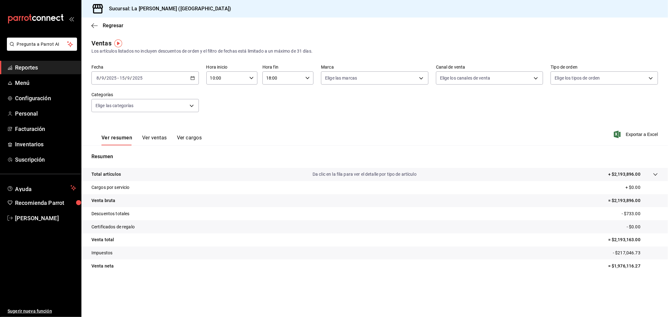
click at [194, 82] on div "[DATE] [DATE] - [DATE] [DATE]" at bounding box center [144, 77] width 107 height 13
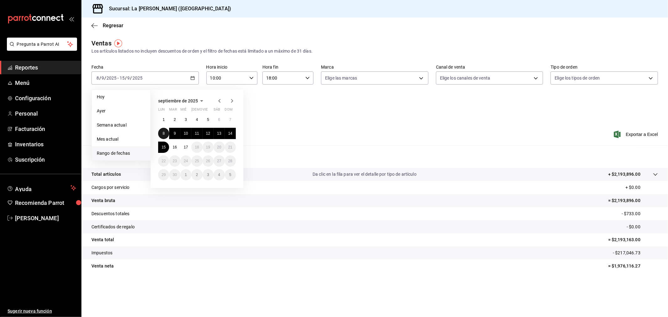
click at [164, 137] on button "8" at bounding box center [163, 133] width 11 height 11
click at [164, 136] on button "8" at bounding box center [163, 133] width 11 height 11
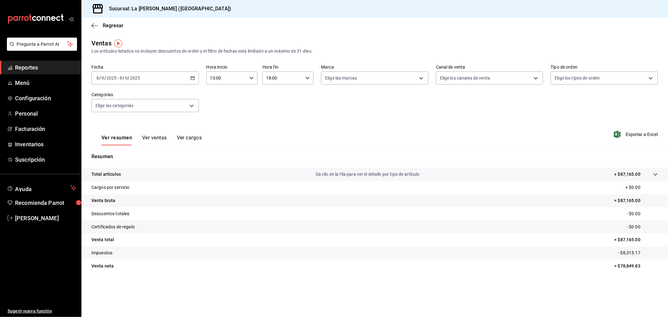
click at [191, 79] on icon "button" at bounding box center [192, 78] width 4 height 4
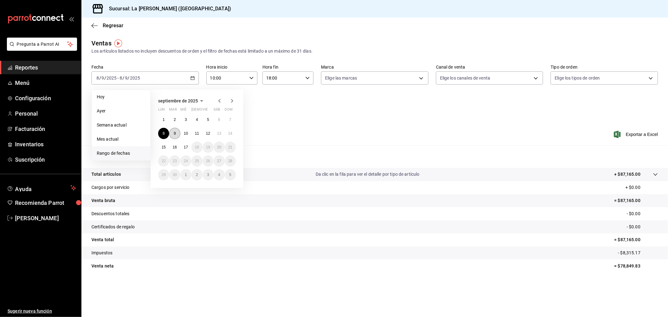
click at [173, 132] on button "9" at bounding box center [174, 133] width 11 height 11
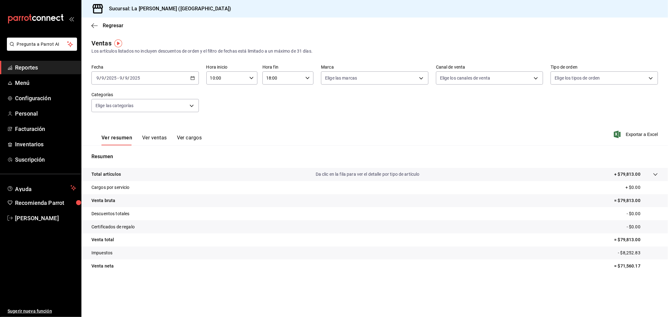
click at [198, 80] on div "[DATE] [DATE] - [DATE] [DATE]" at bounding box center [144, 77] width 107 height 13
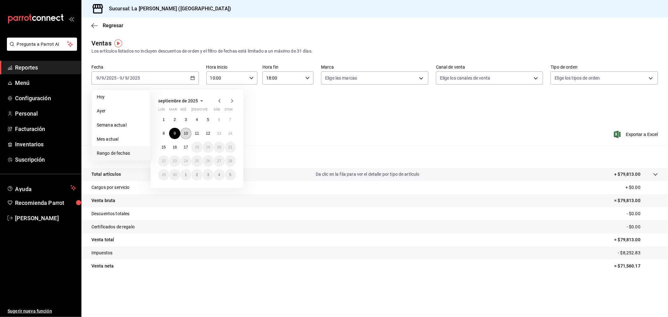
click at [184, 132] on abbr "10" at bounding box center [186, 133] width 4 height 4
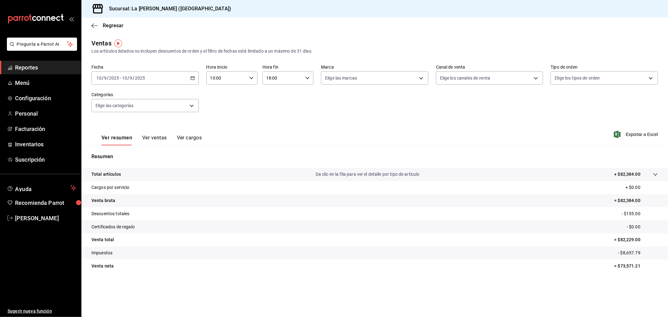
click at [191, 80] on \(Stroke\) "button" at bounding box center [193, 77] width 4 height 3
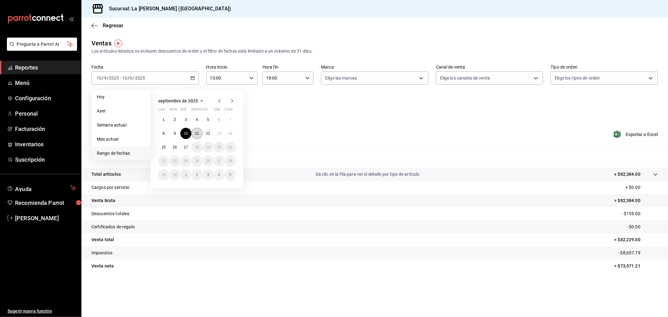
click at [195, 133] on abbr "11" at bounding box center [197, 133] width 4 height 4
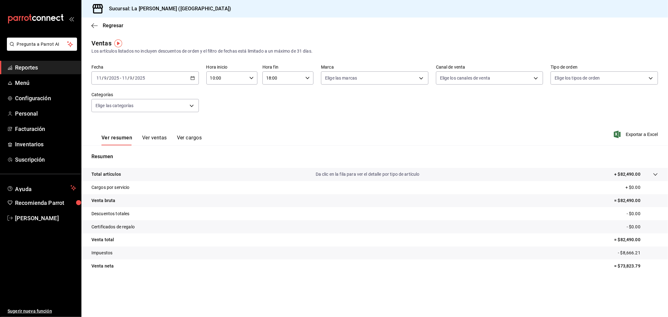
click at [189, 76] on div "[DATE] [DATE] - [DATE] [DATE]" at bounding box center [144, 77] width 107 height 13
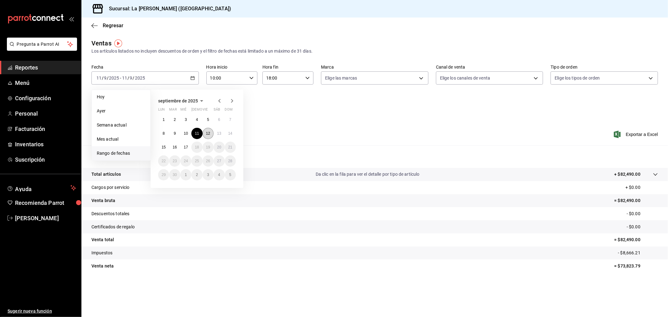
click at [206, 130] on button "12" at bounding box center [208, 133] width 11 height 11
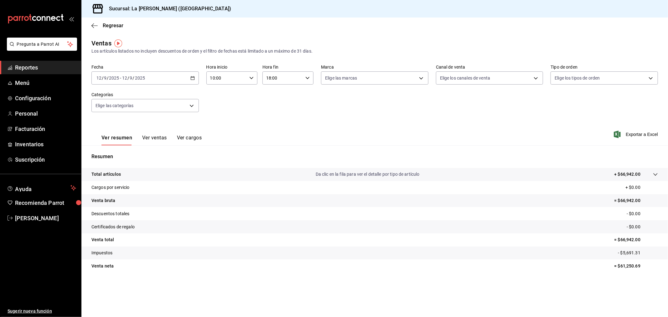
click at [193, 77] on \(Stroke\) "button" at bounding box center [193, 77] width 4 height 3
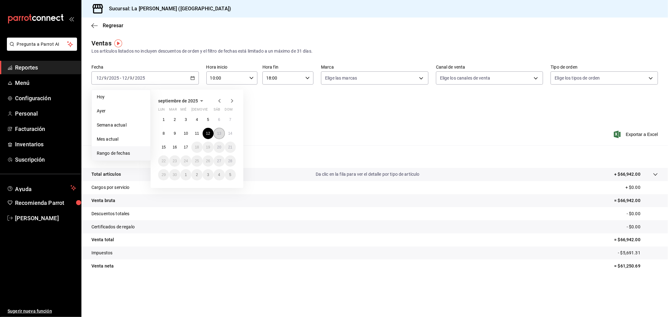
click at [218, 134] on abbr "13" at bounding box center [219, 133] width 4 height 4
click at [218, 133] on abbr "13" at bounding box center [219, 133] width 4 height 4
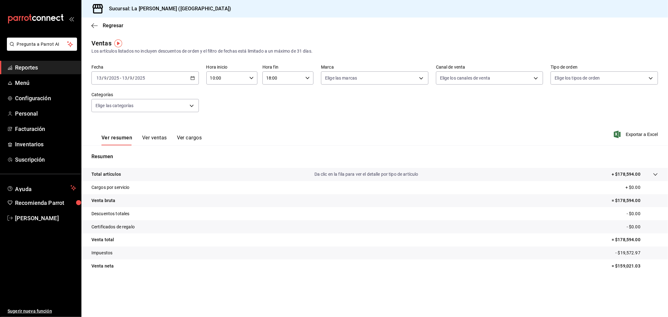
click at [180, 77] on div "[DATE] [DATE] - [DATE] [DATE]" at bounding box center [144, 77] width 107 height 13
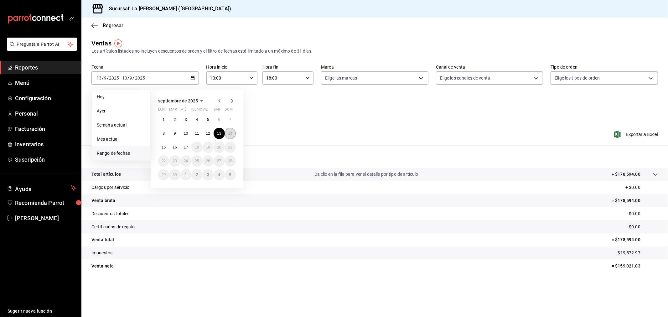
click at [229, 132] on abbr "14" at bounding box center [230, 133] width 4 height 4
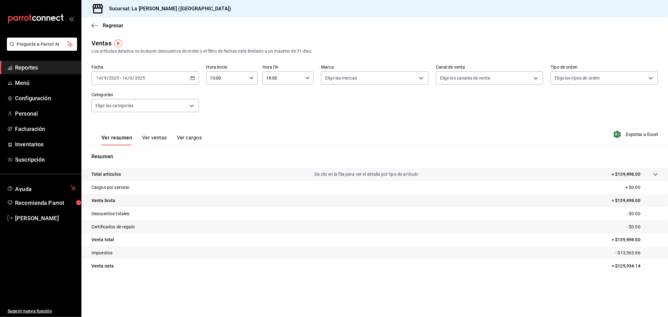
click at [240, 75] on input "10:00" at bounding box center [226, 78] width 40 height 13
click at [243, 110] on span "01" at bounding box center [245, 109] width 16 height 5
click at [221, 111] on button "18" at bounding box center [219, 112] width 23 height 13
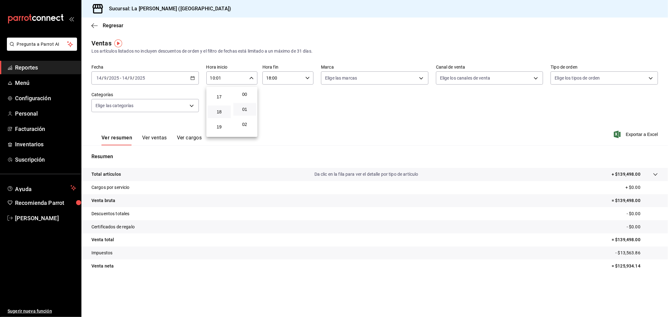
type input "18:01"
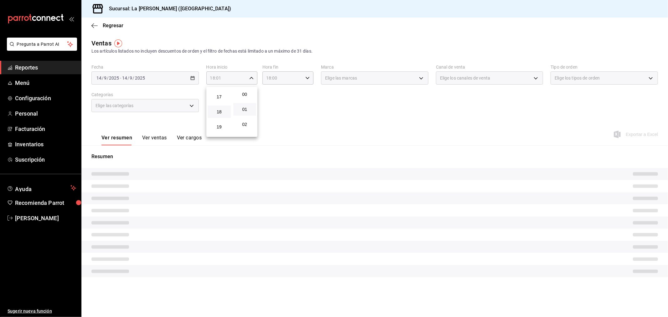
click at [305, 75] on div at bounding box center [334, 158] width 668 height 317
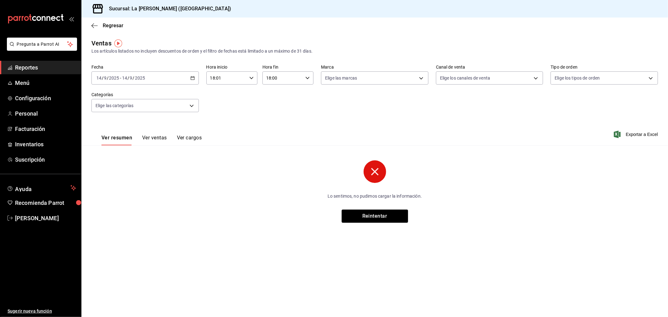
click at [287, 80] on input "18:00" at bounding box center [282, 78] width 40 height 13
drag, startPoint x: 276, startPoint y: 110, endPoint x: 272, endPoint y: 113, distance: 5.0
click at [276, 110] on span "05" at bounding box center [275, 110] width 16 height 5
type input "05:00"
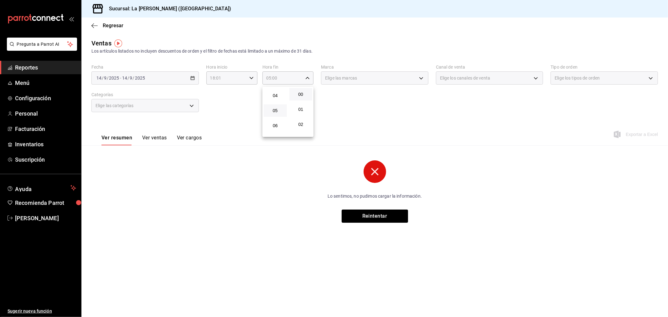
click at [239, 117] on div at bounding box center [334, 158] width 668 height 317
click at [193, 82] on div "[DATE] [DATE] - [DATE] [DATE]" at bounding box center [144, 77] width 107 height 13
click at [194, 82] on div "[DATE] [DATE] - [DATE] [DATE]" at bounding box center [144, 77] width 107 height 13
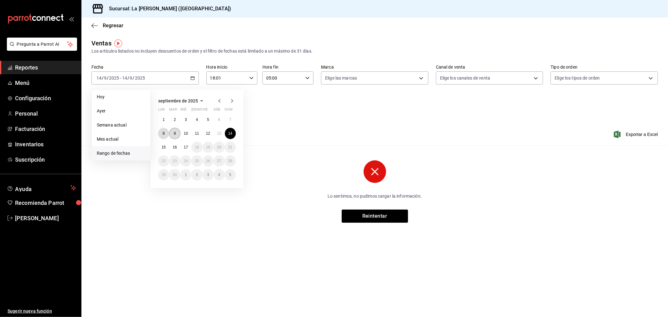
drag, startPoint x: 161, startPoint y: 133, endPoint x: 170, endPoint y: 135, distance: 9.3
click at [161, 133] on button "8" at bounding box center [163, 133] width 11 height 11
click at [176, 135] on abbr "9" at bounding box center [175, 133] width 2 height 4
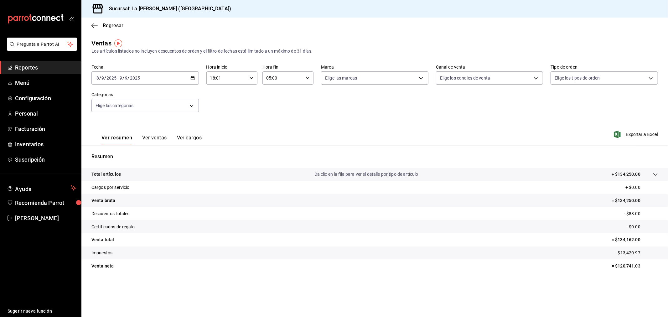
click at [191, 79] on \(Stroke\) "button" at bounding box center [193, 77] width 4 height 3
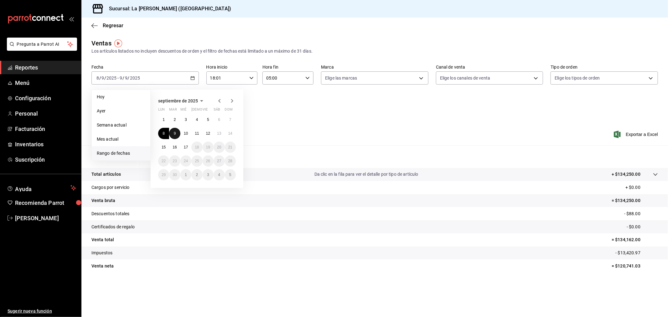
click at [177, 130] on button "9" at bounding box center [174, 133] width 11 height 11
click at [186, 132] on abbr "10" at bounding box center [186, 133] width 4 height 4
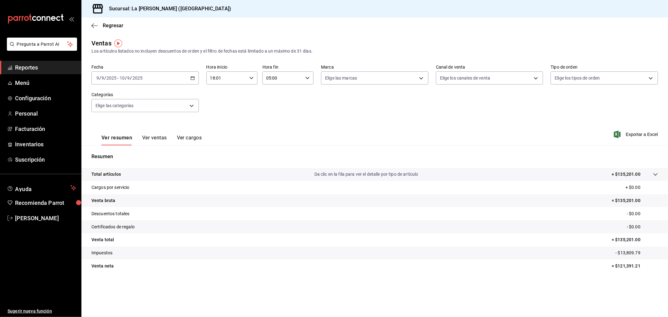
click at [185, 77] on div "[DATE] [DATE] - [DATE] [DATE]" at bounding box center [144, 77] width 107 height 13
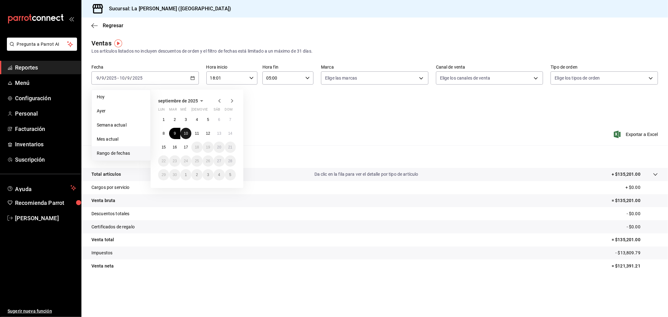
click at [186, 132] on abbr "10" at bounding box center [186, 133] width 4 height 4
click at [196, 130] on button "11" at bounding box center [196, 133] width 11 height 11
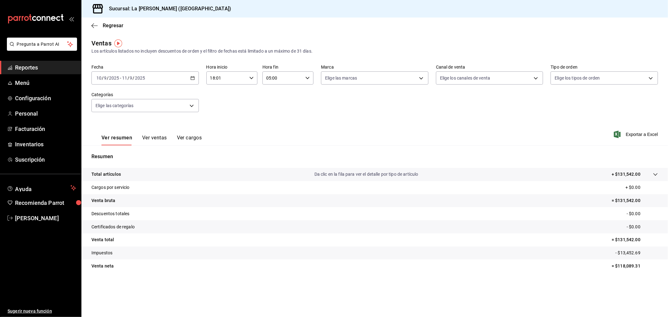
click at [187, 76] on div "[DATE] [DATE] - [DATE] [DATE]" at bounding box center [144, 77] width 107 height 13
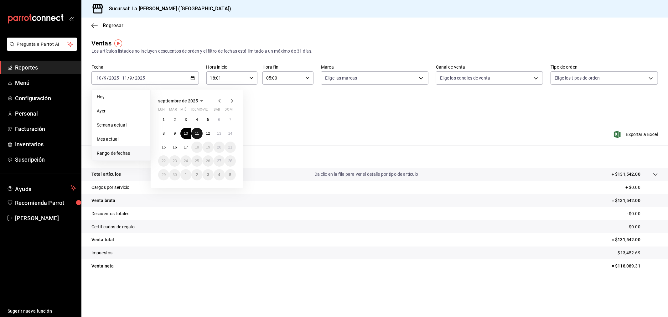
click at [199, 133] on button "11" at bounding box center [196, 133] width 11 height 11
click at [204, 133] on button "12" at bounding box center [208, 133] width 11 height 11
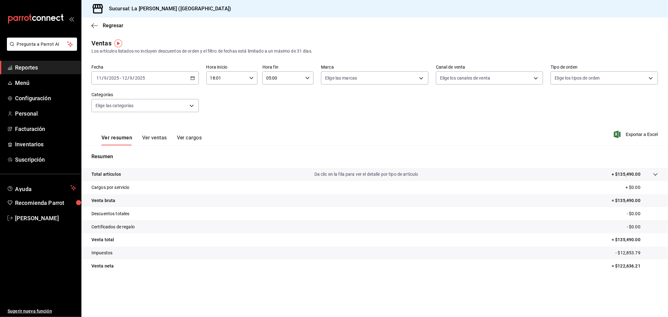
click at [192, 80] on div "[DATE] [DATE] - [DATE] [DATE]" at bounding box center [144, 77] width 107 height 13
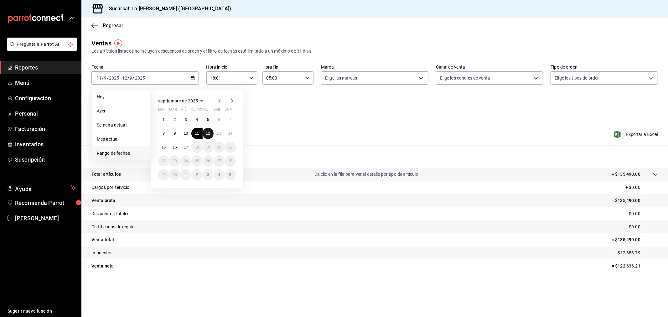
click at [210, 133] on button "12" at bounding box center [208, 133] width 11 height 11
click at [218, 133] on abbr "13" at bounding box center [219, 133] width 4 height 4
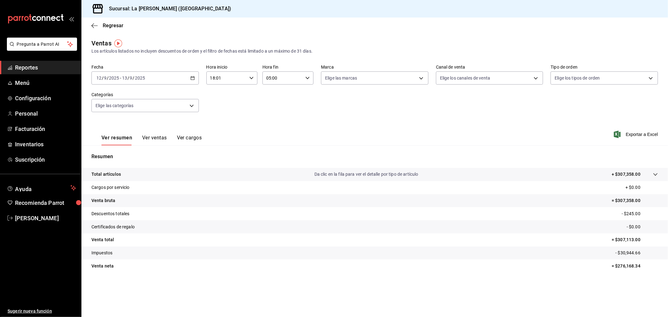
click at [193, 74] on div "[DATE] [DATE] - [DATE] [DATE]" at bounding box center [144, 77] width 107 height 13
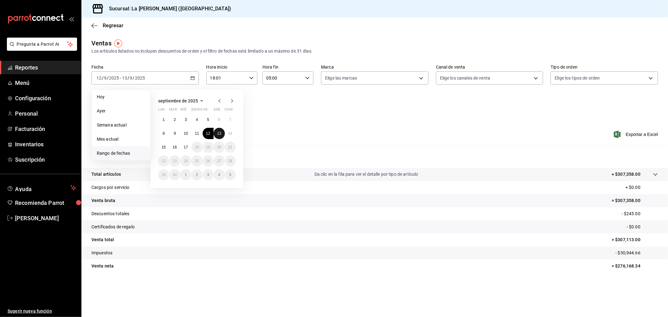
click at [215, 131] on button "13" at bounding box center [219, 133] width 11 height 11
click at [227, 132] on button "14" at bounding box center [230, 133] width 11 height 11
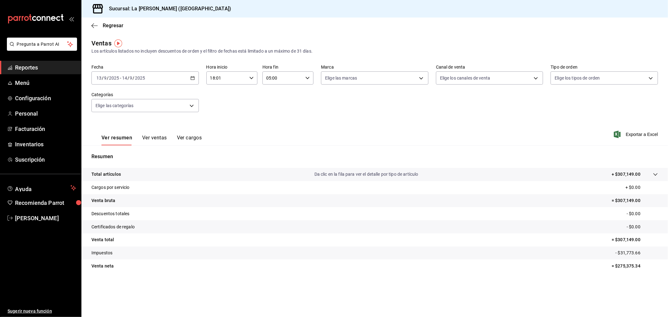
click at [186, 75] on div "[DATE] [DATE] - [DATE] [DATE]" at bounding box center [144, 77] width 107 height 13
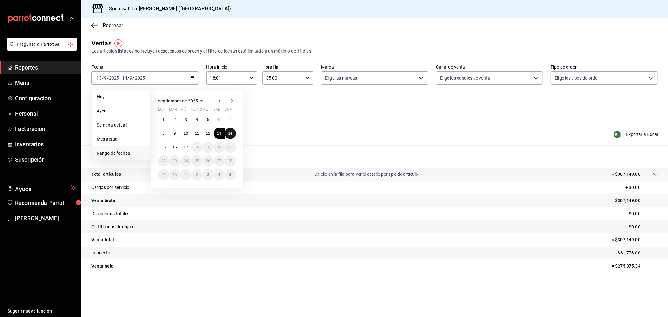
click at [228, 130] on button "14" at bounding box center [230, 133] width 11 height 11
click at [167, 145] on button "15" at bounding box center [163, 147] width 11 height 11
